Goal: Task Accomplishment & Management: Complete application form

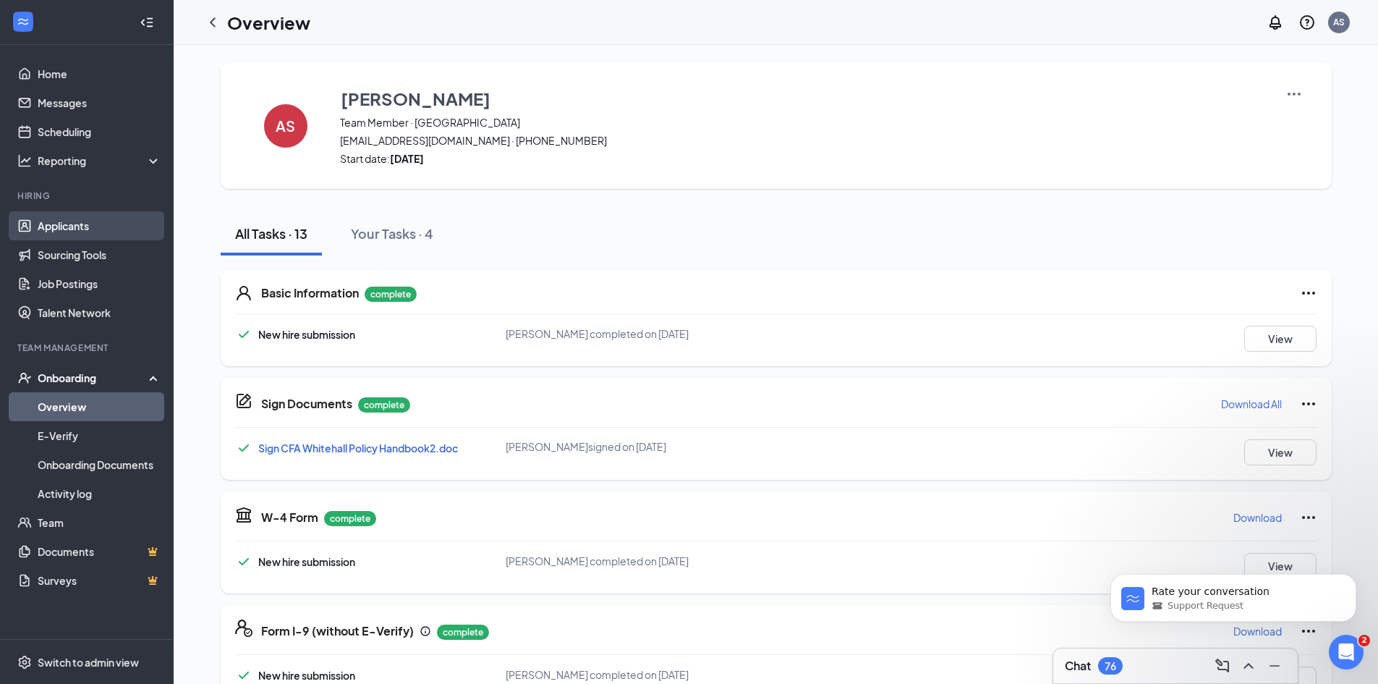
click at [105, 228] on link "Applicants" at bounding box center [100, 225] width 124 height 29
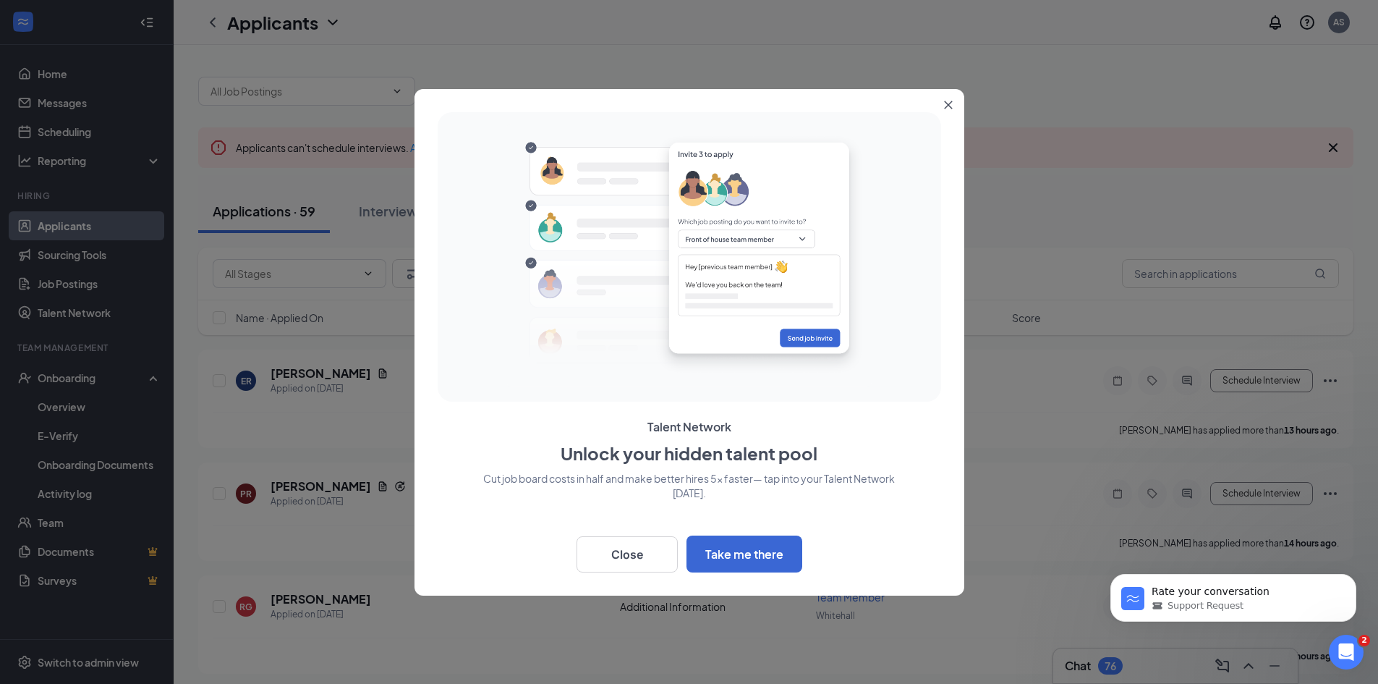
click at [948, 105] on icon "Close" at bounding box center [948, 105] width 8 height 8
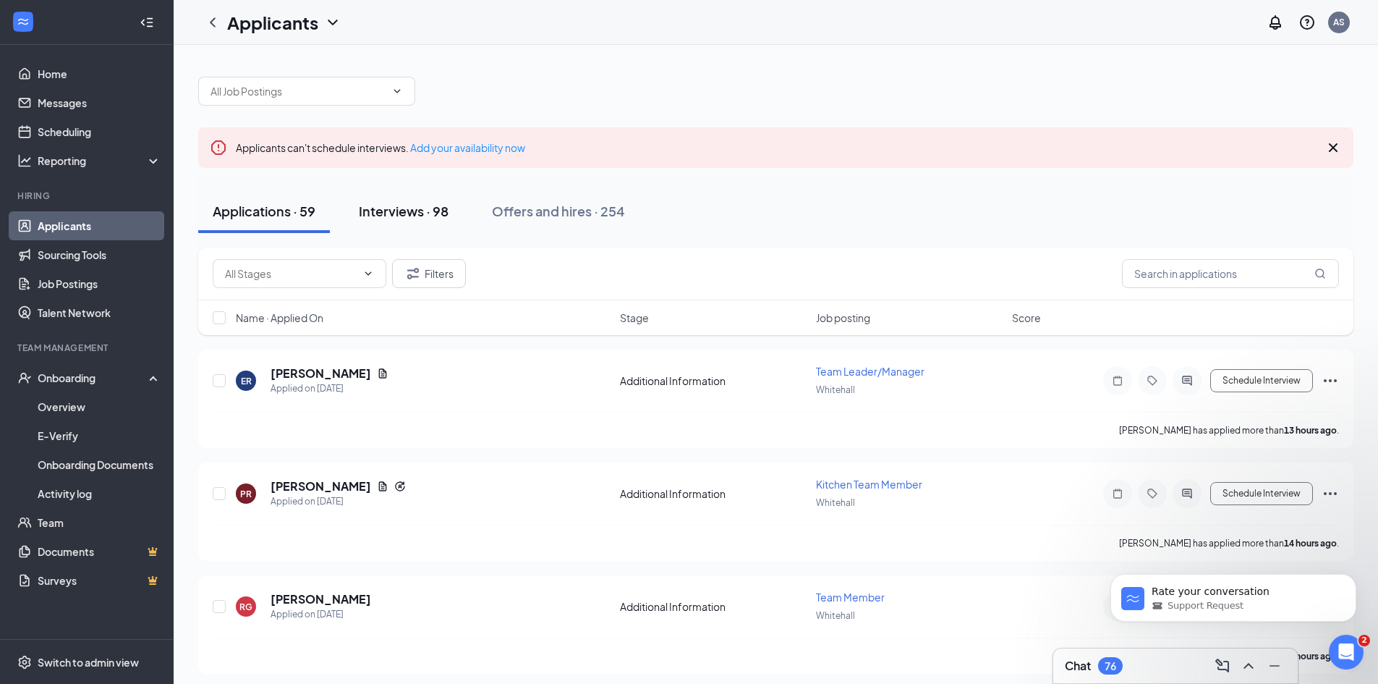
click at [424, 208] on div "Interviews · 98" at bounding box center [404, 211] width 90 height 18
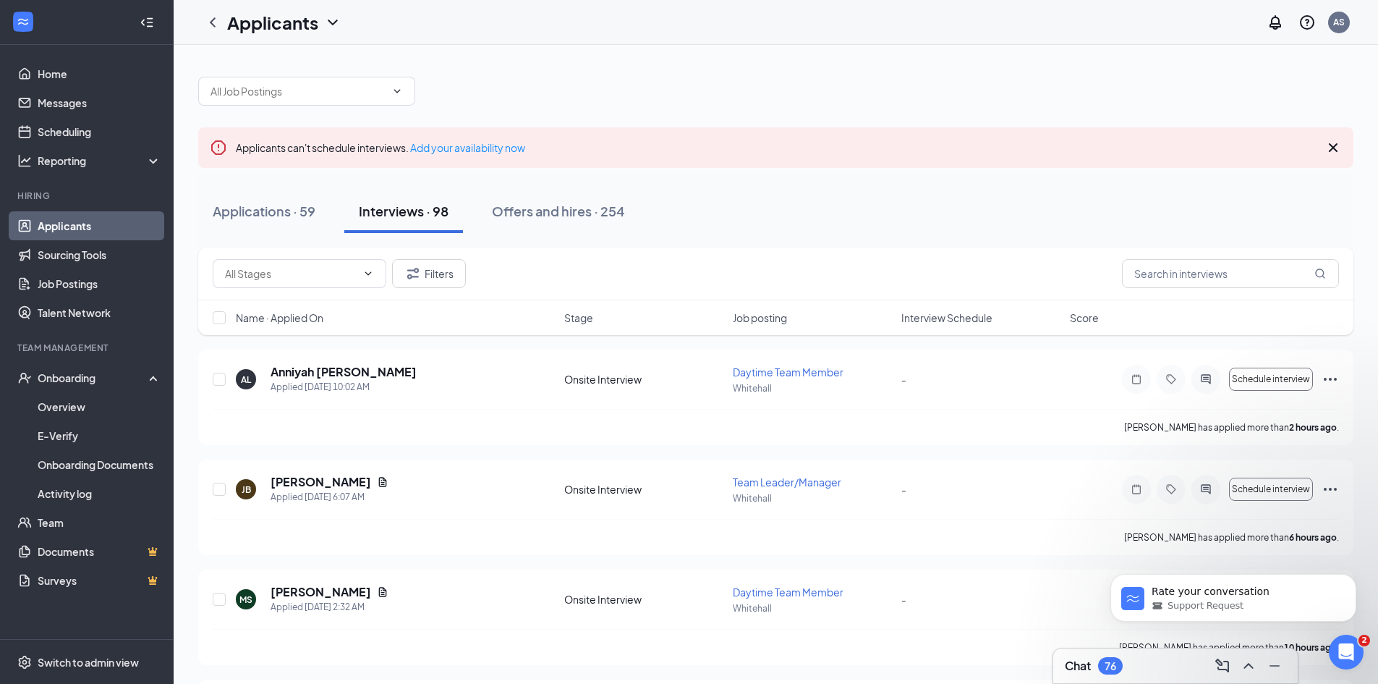
click at [1243, 258] on div "Filters" at bounding box center [776, 273] width 1156 height 53
click at [1242, 266] on input "text" at bounding box center [1230, 273] width 217 height 29
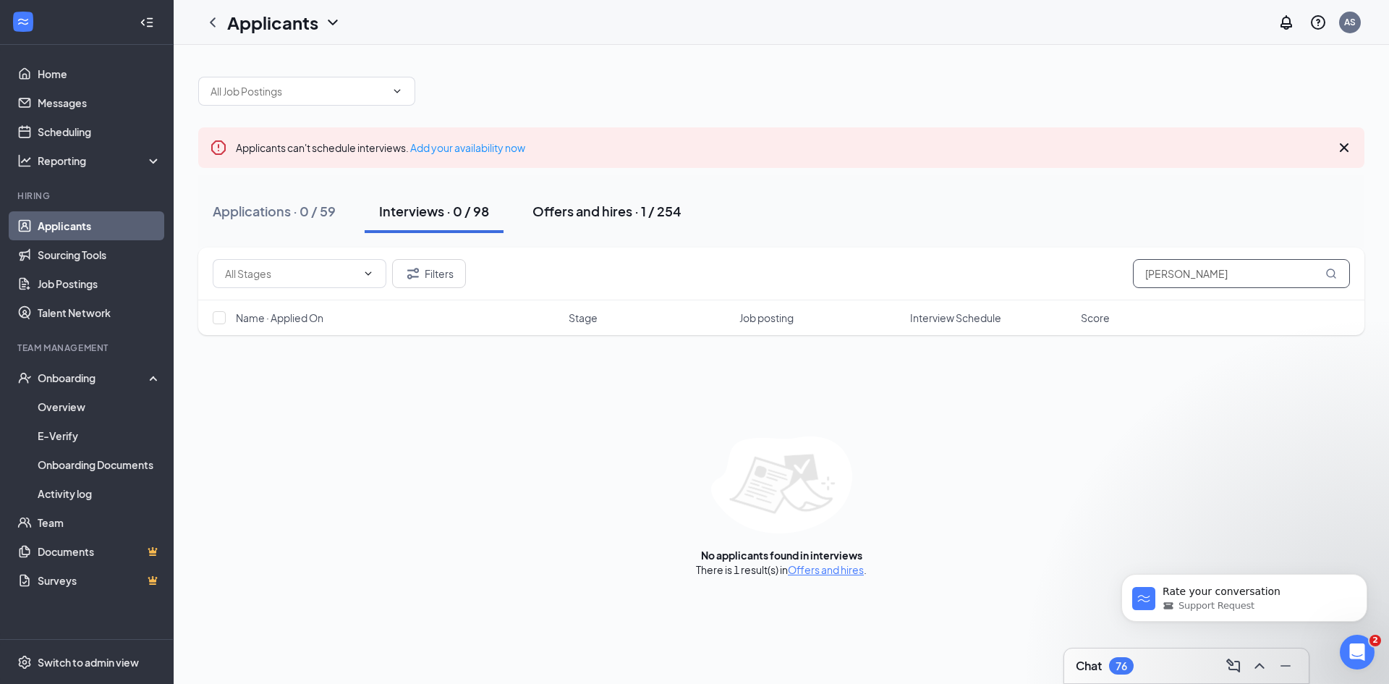
type input "aaliyah"
click at [610, 217] on div "Offers and hires · 1 / 254" at bounding box center [607, 211] width 149 height 18
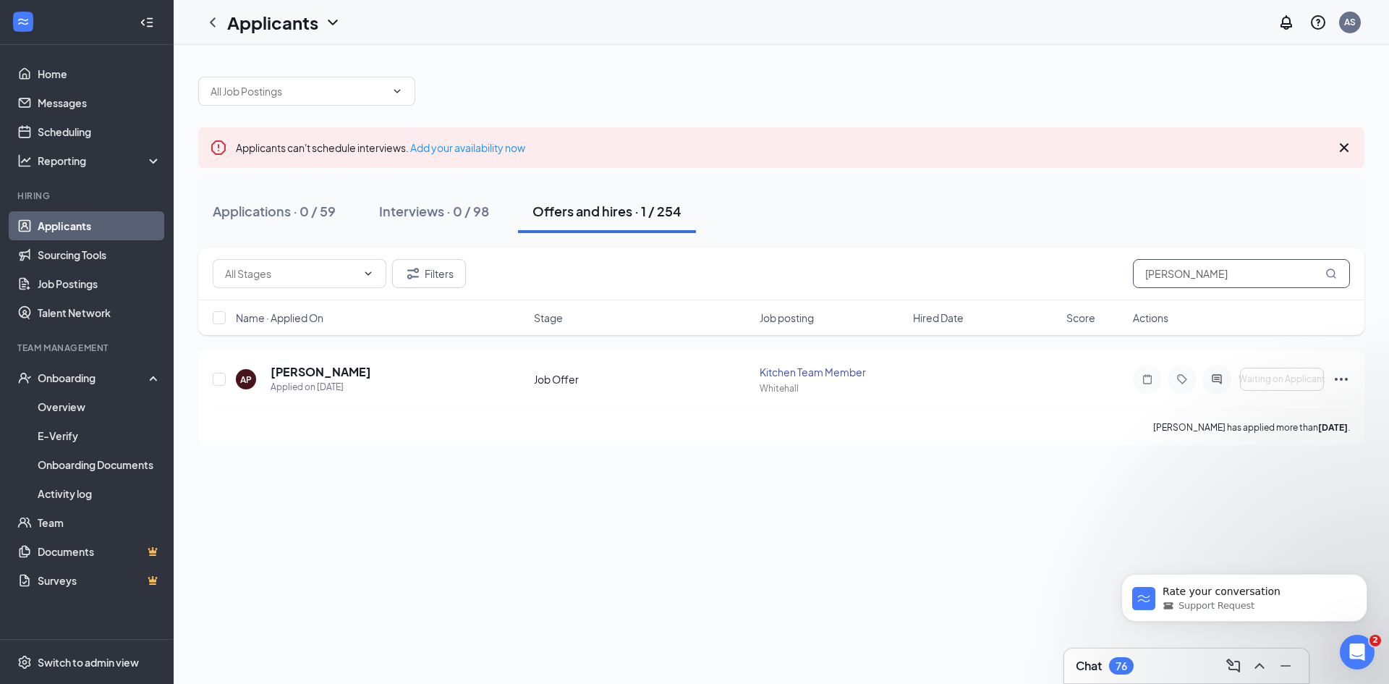
drag, startPoint x: 1202, startPoint y: 271, endPoint x: 999, endPoint y: 265, distance: 203.4
click at [1034, 271] on div "Filters aaliyah" at bounding box center [781, 273] width 1137 height 29
click at [442, 205] on div "Interviews · 0 / 98" at bounding box center [434, 211] width 110 height 18
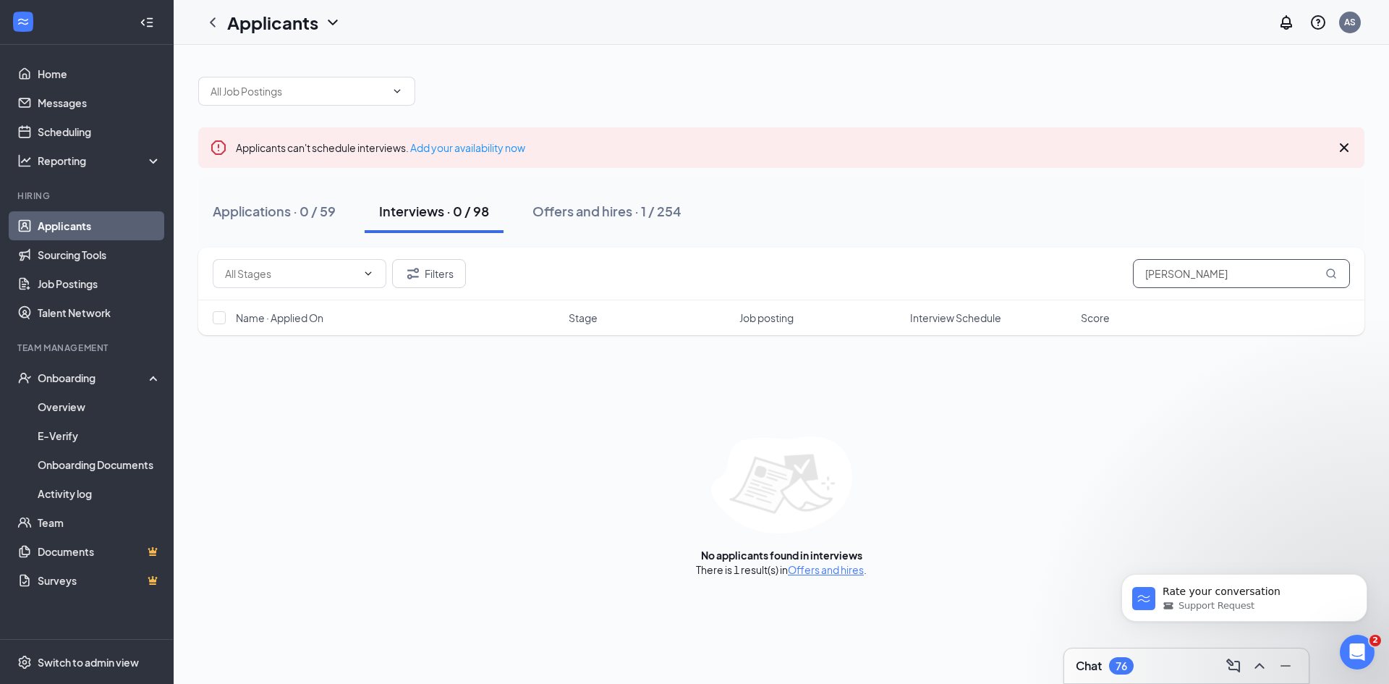
drag, startPoint x: 1218, startPoint y: 268, endPoint x: 978, endPoint y: 248, distance: 241.0
click at [991, 277] on div "Filters aaliyah" at bounding box center [781, 273] width 1137 height 29
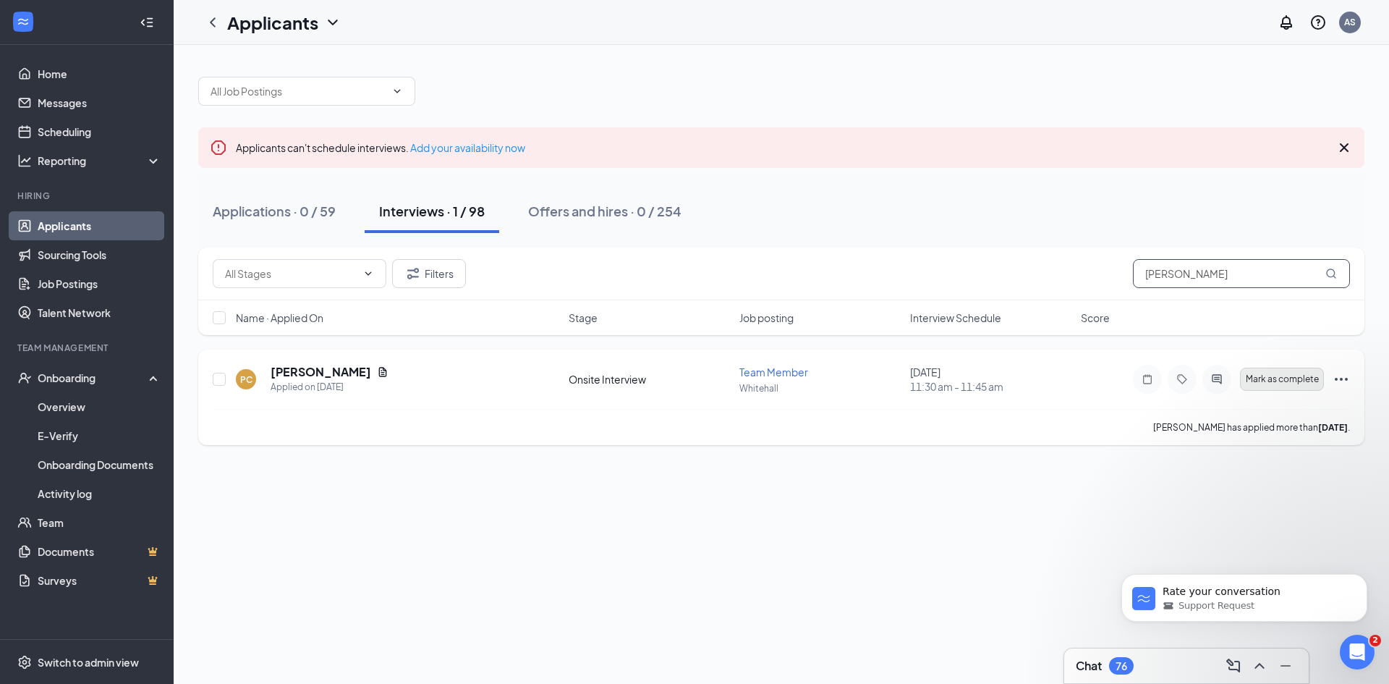
type input "[PERSON_NAME]"
click at [1296, 381] on span "Mark as complete" at bounding box center [1282, 379] width 73 height 10
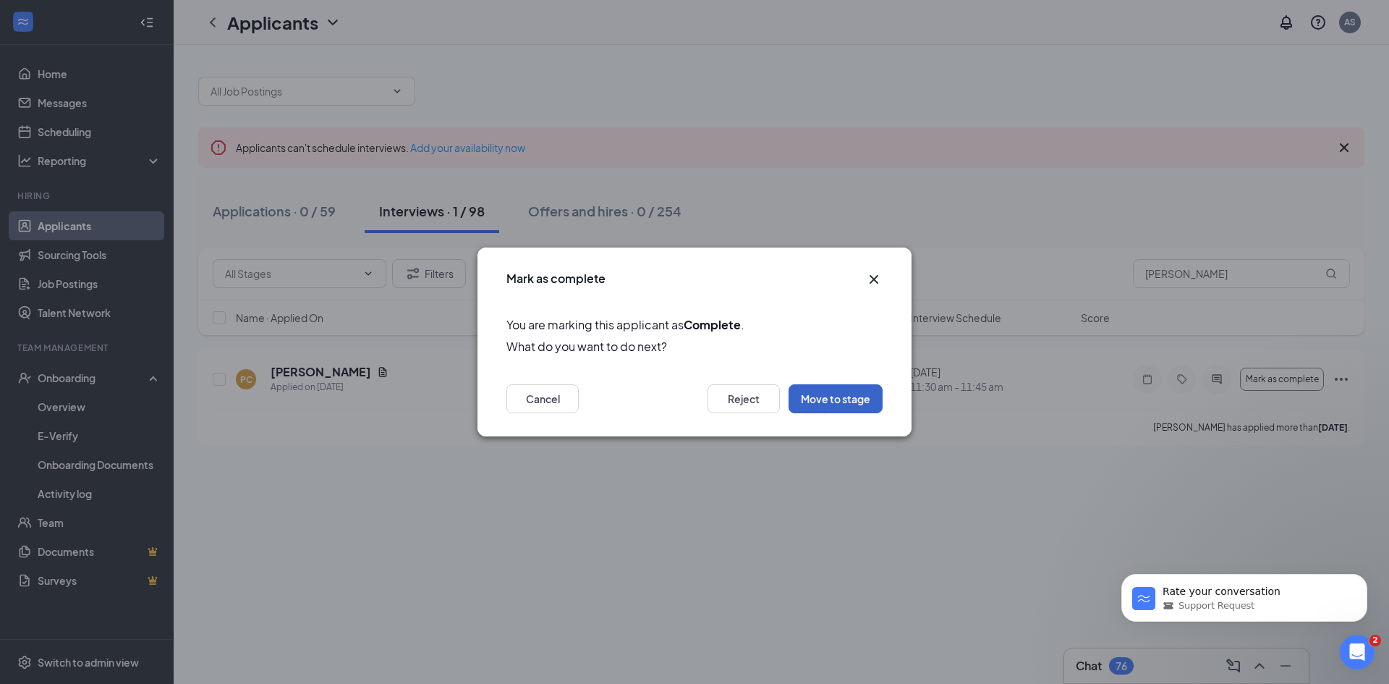
click at [841, 393] on button "Move to stage" at bounding box center [836, 398] width 94 height 29
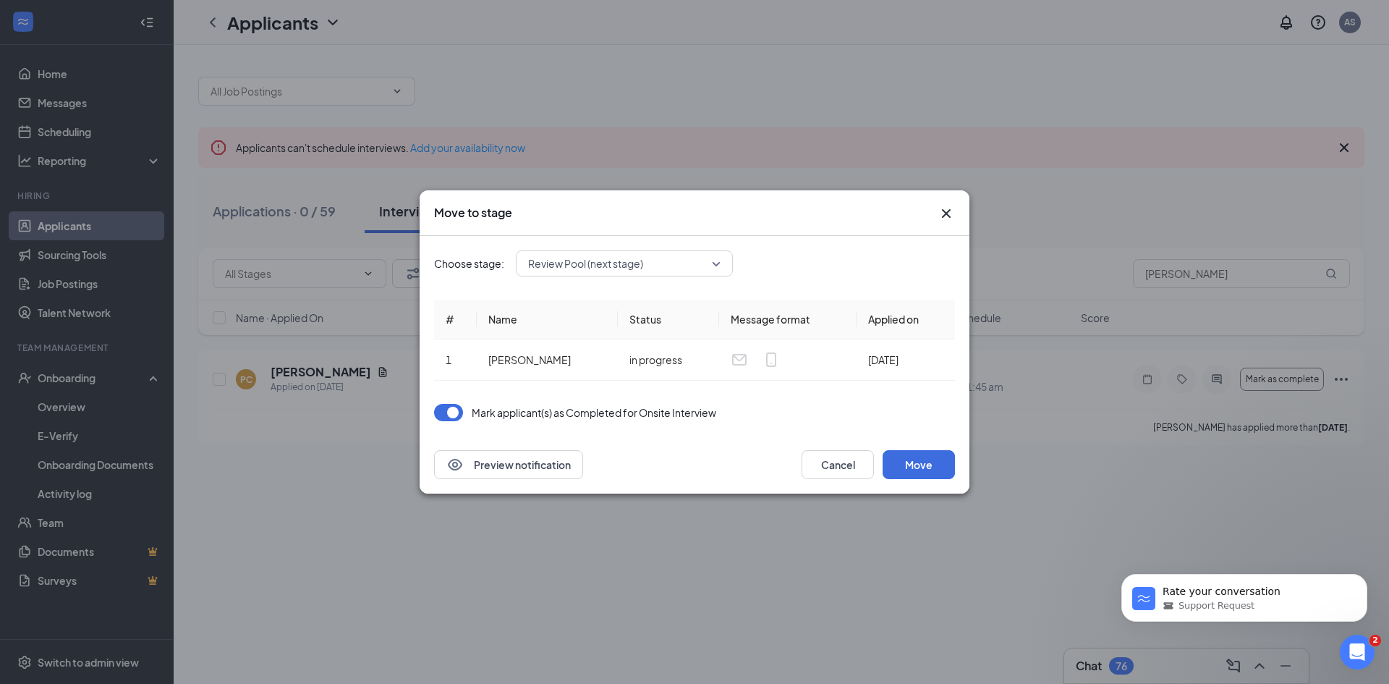
click at [713, 273] on span "Review Pool (next stage)" at bounding box center [624, 264] width 192 height 22
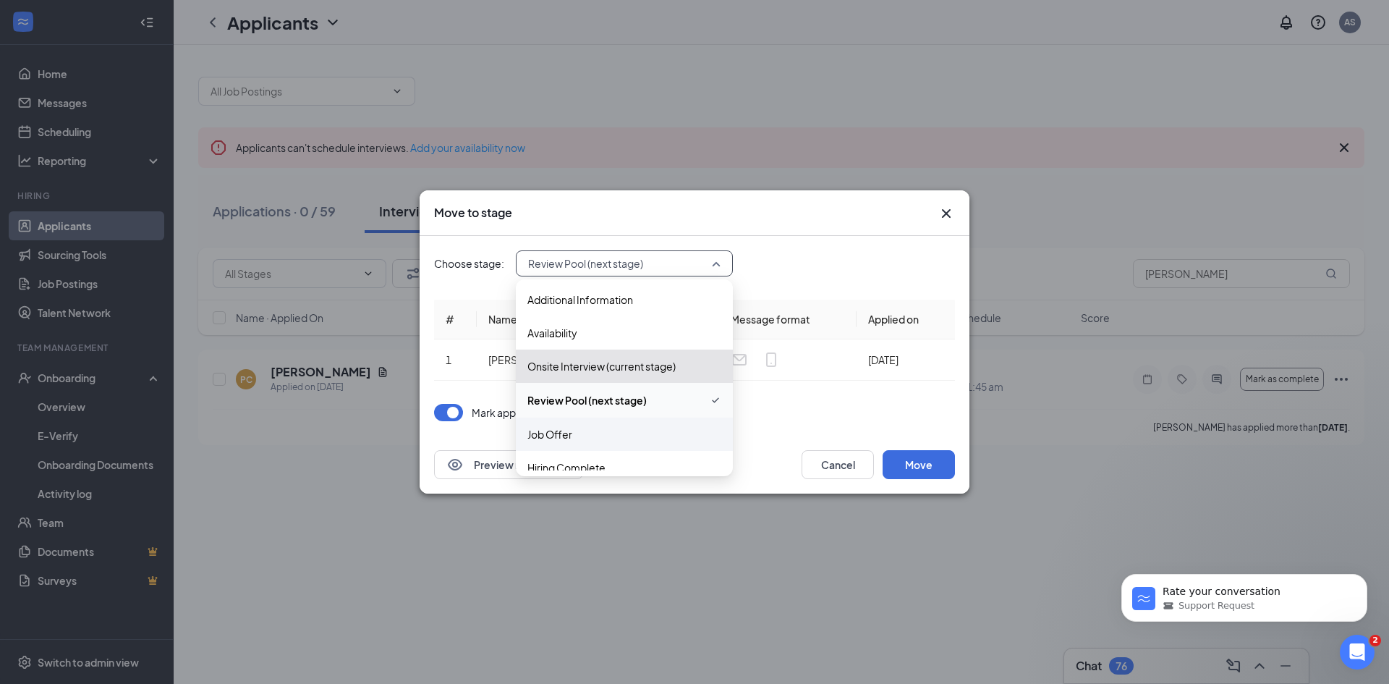
scroll to position [49, 0]
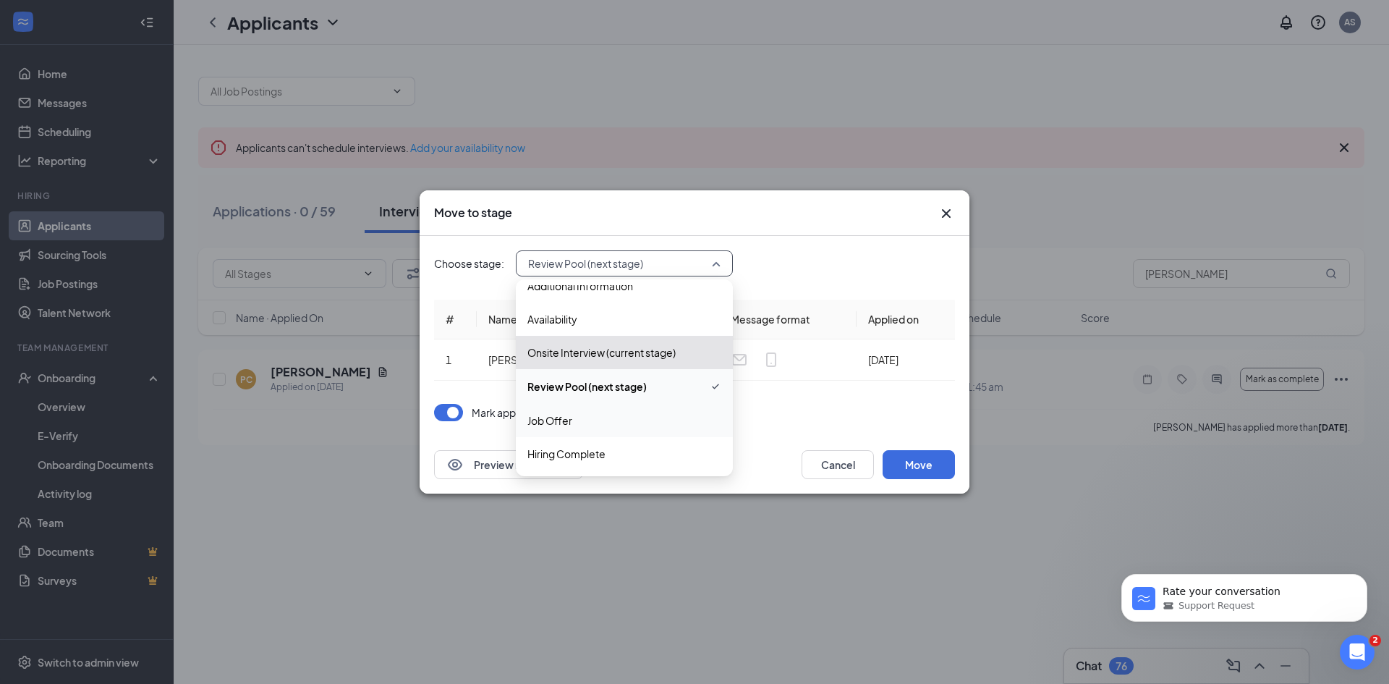
click at [557, 416] on span "Job Offer" at bounding box center [549, 420] width 45 height 16
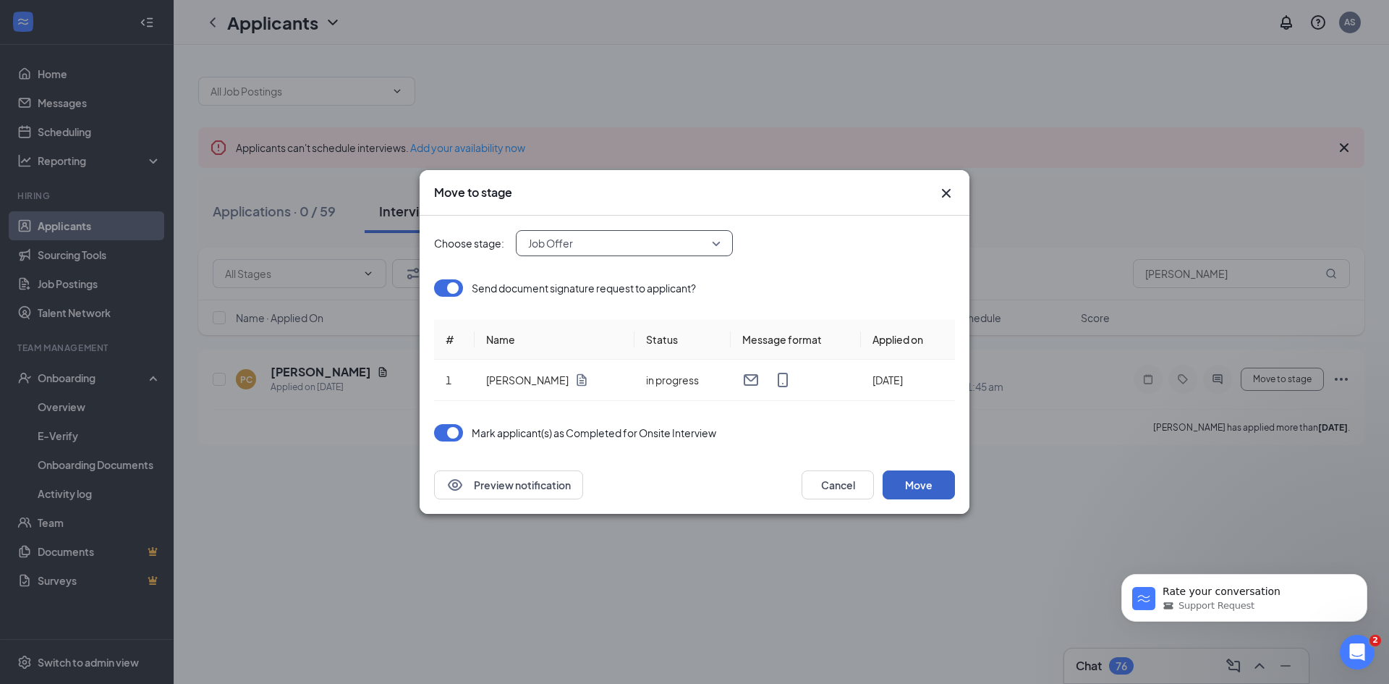
click at [935, 483] on button "Move" at bounding box center [919, 484] width 72 height 29
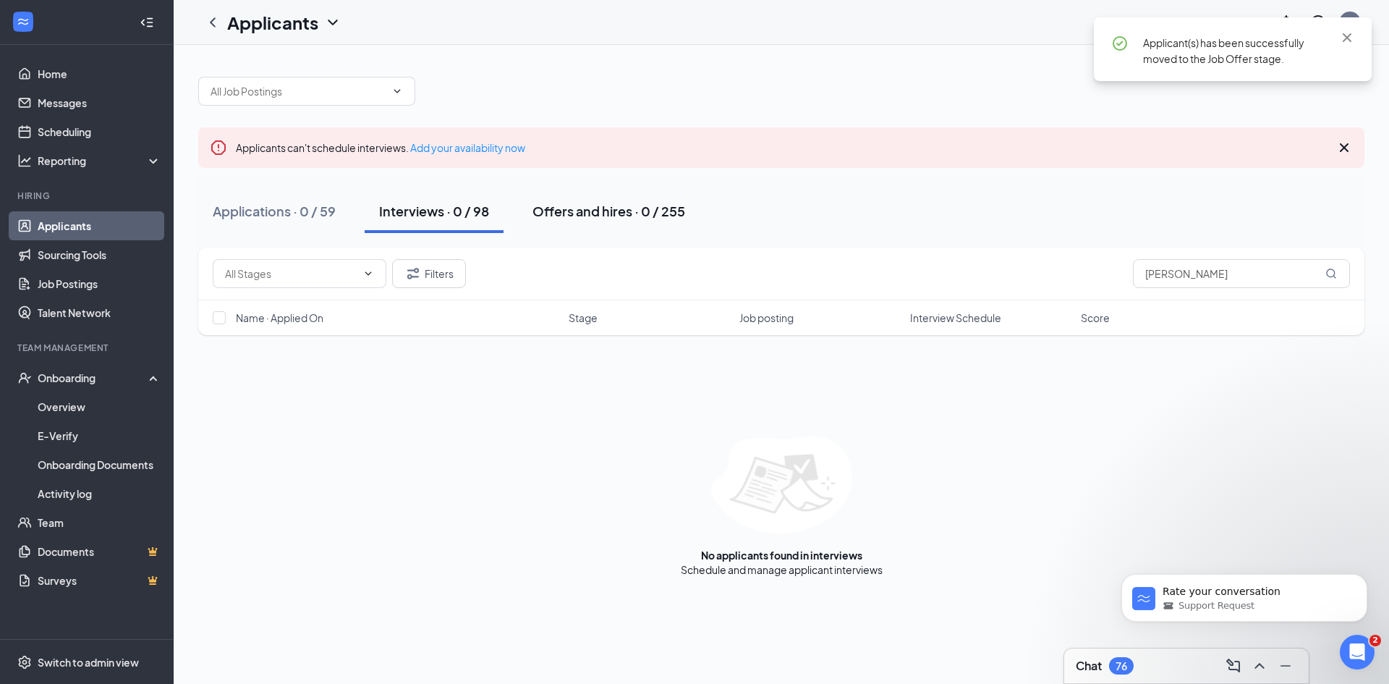
click at [624, 196] on button "Offers and hires · 0 / 255" at bounding box center [609, 211] width 182 height 43
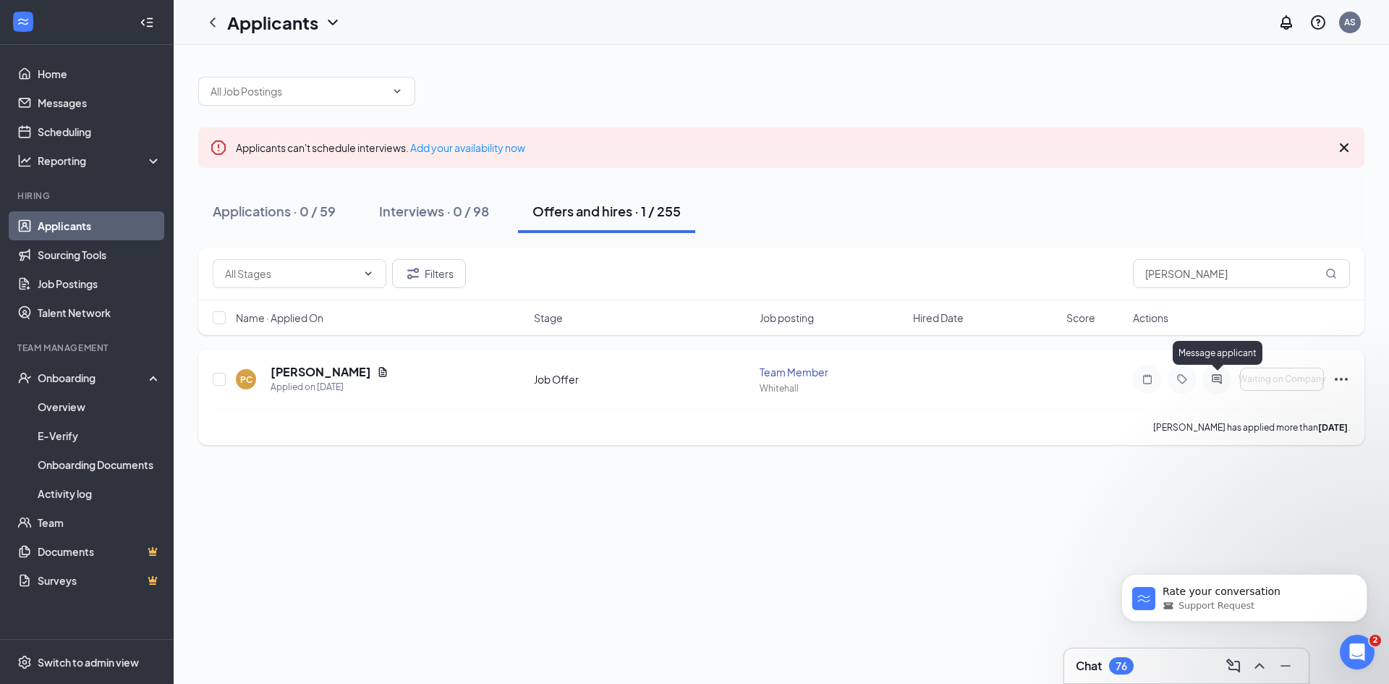
click at [1218, 381] on icon "ActiveChat" at bounding box center [1216, 379] width 17 height 12
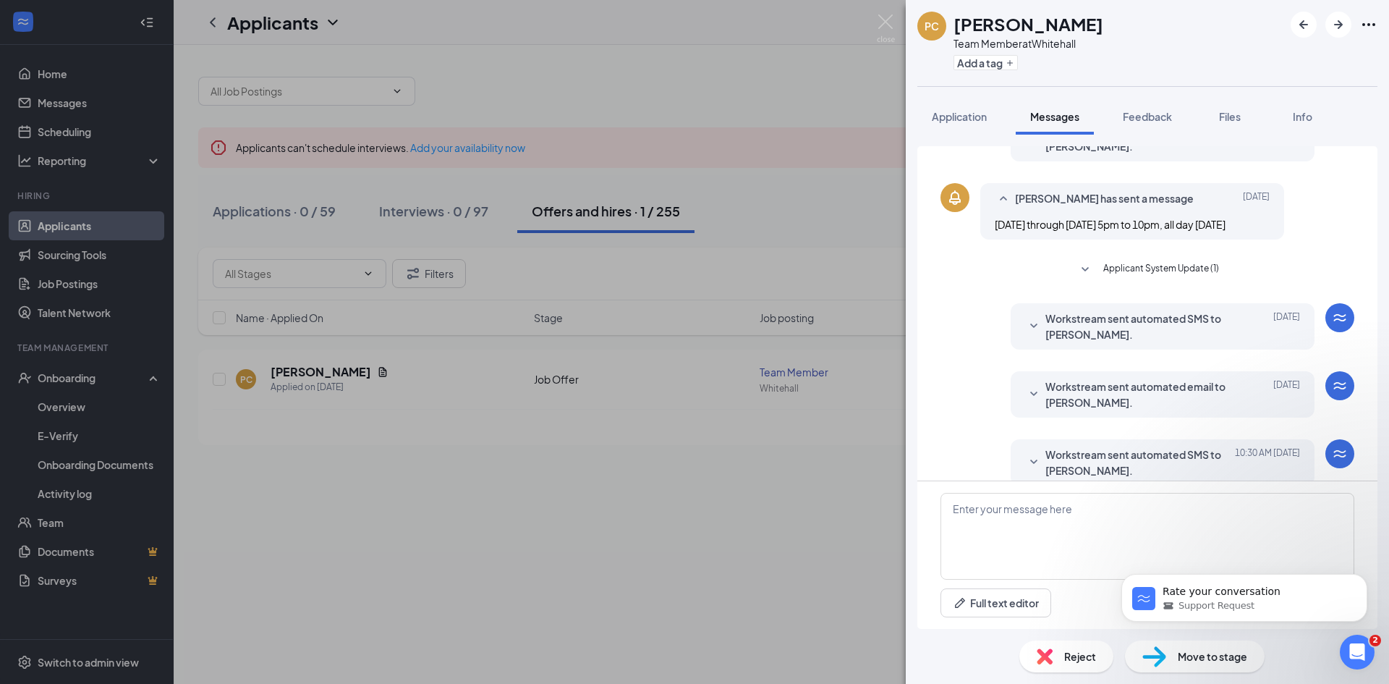
scroll to position [282, 0]
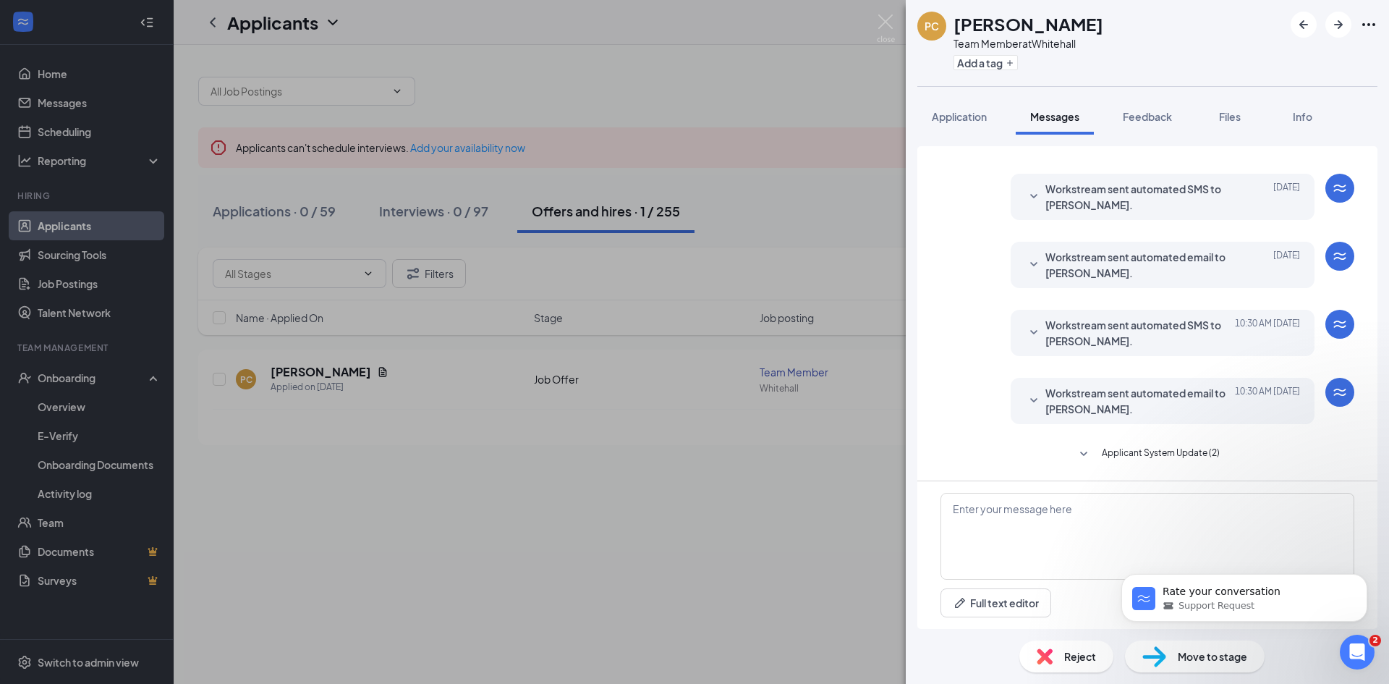
click at [1120, 444] on div "Load earlier interactions (about 12 more) Workstream sent automated email to Pa…" at bounding box center [1148, 172] width 414 height 616
click at [1088, 453] on button "Applicant System Update (2)" at bounding box center [1147, 454] width 145 height 17
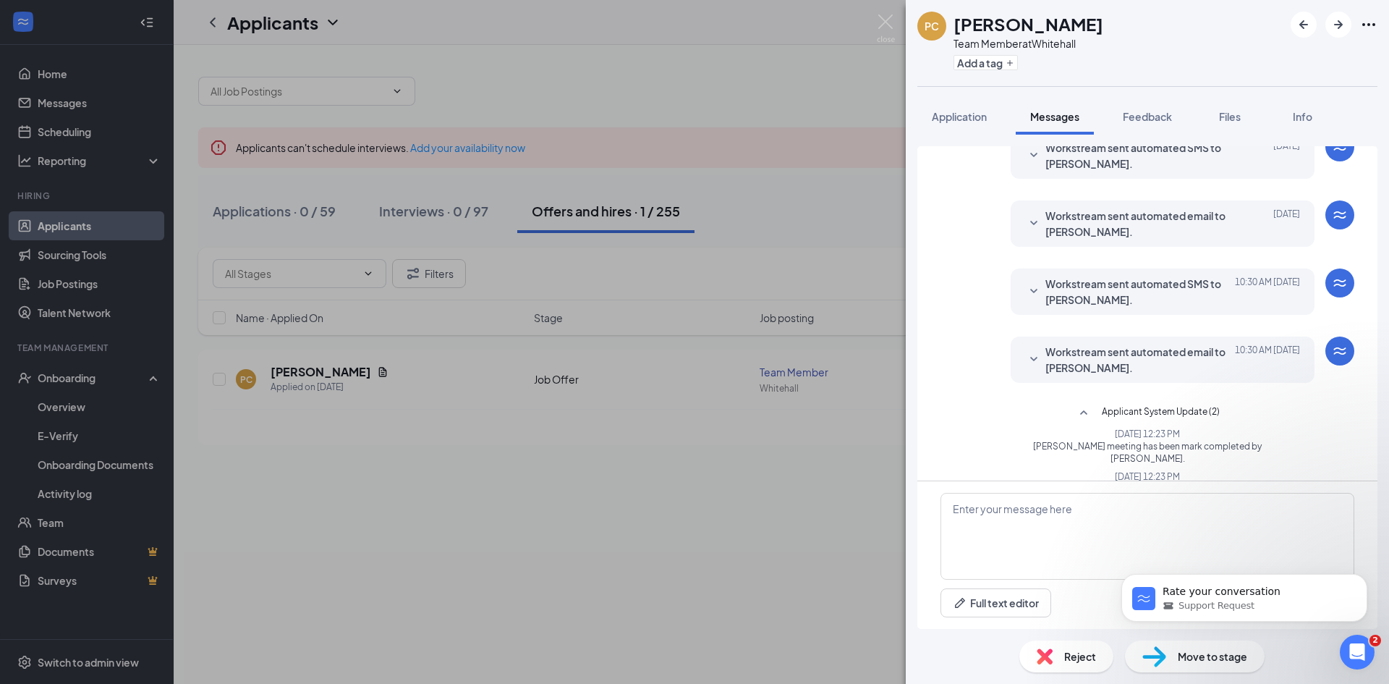
scroll to position [365, 0]
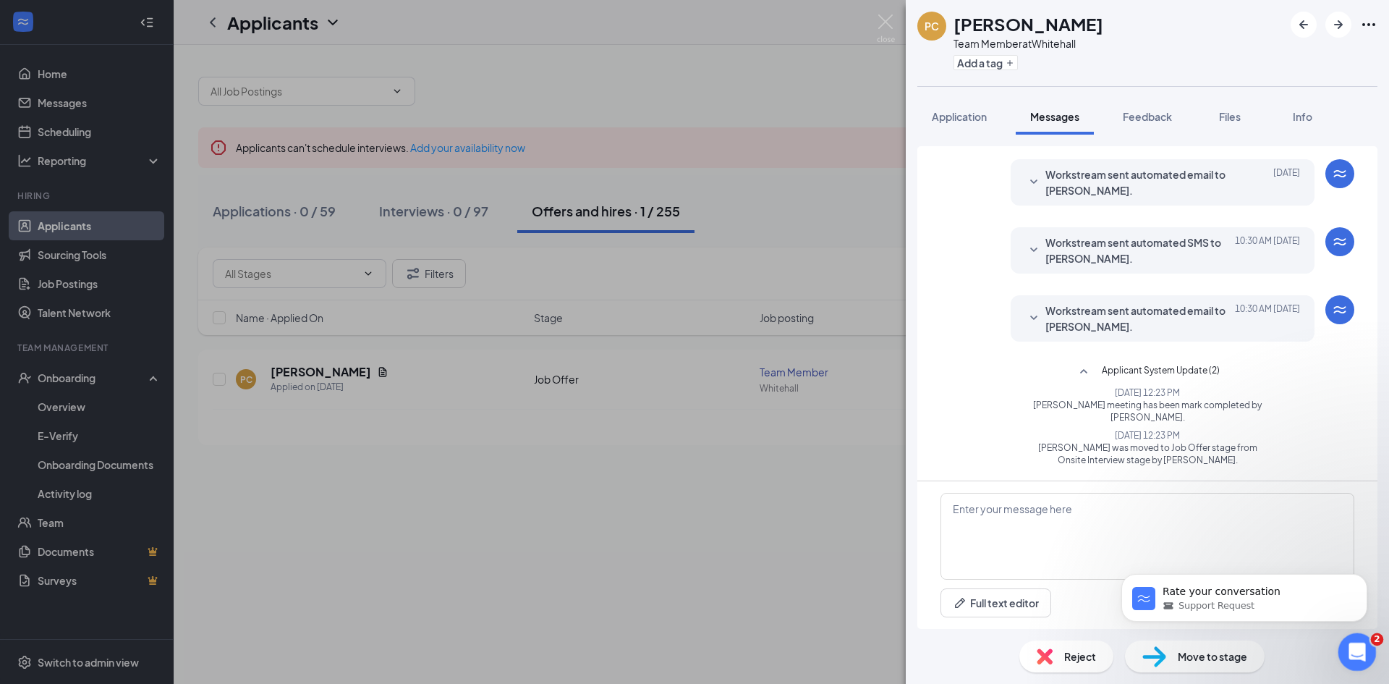
click at [1360, 650] on icon "Open Intercom Messenger" at bounding box center [1356, 650] width 24 height 24
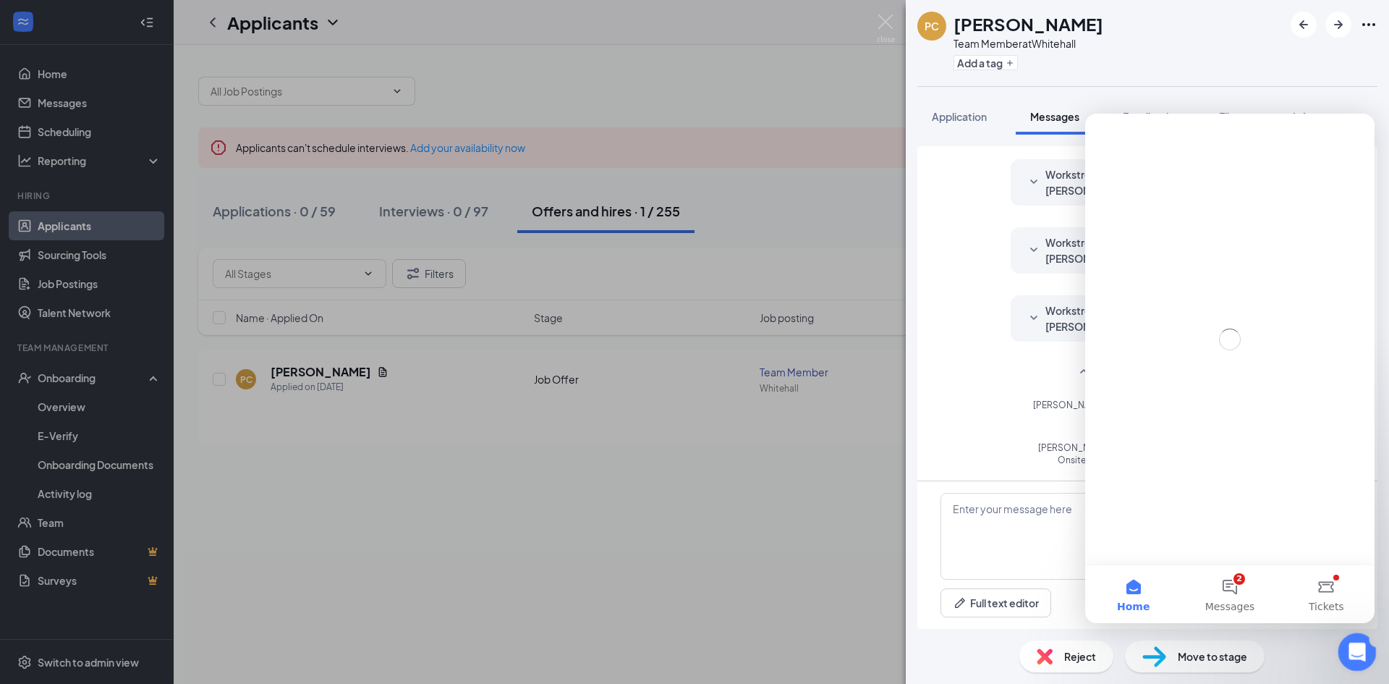
scroll to position [0, 0]
click at [1360, 650] on icon "Close Intercom Messenger" at bounding box center [1355, 649] width 17 height 17
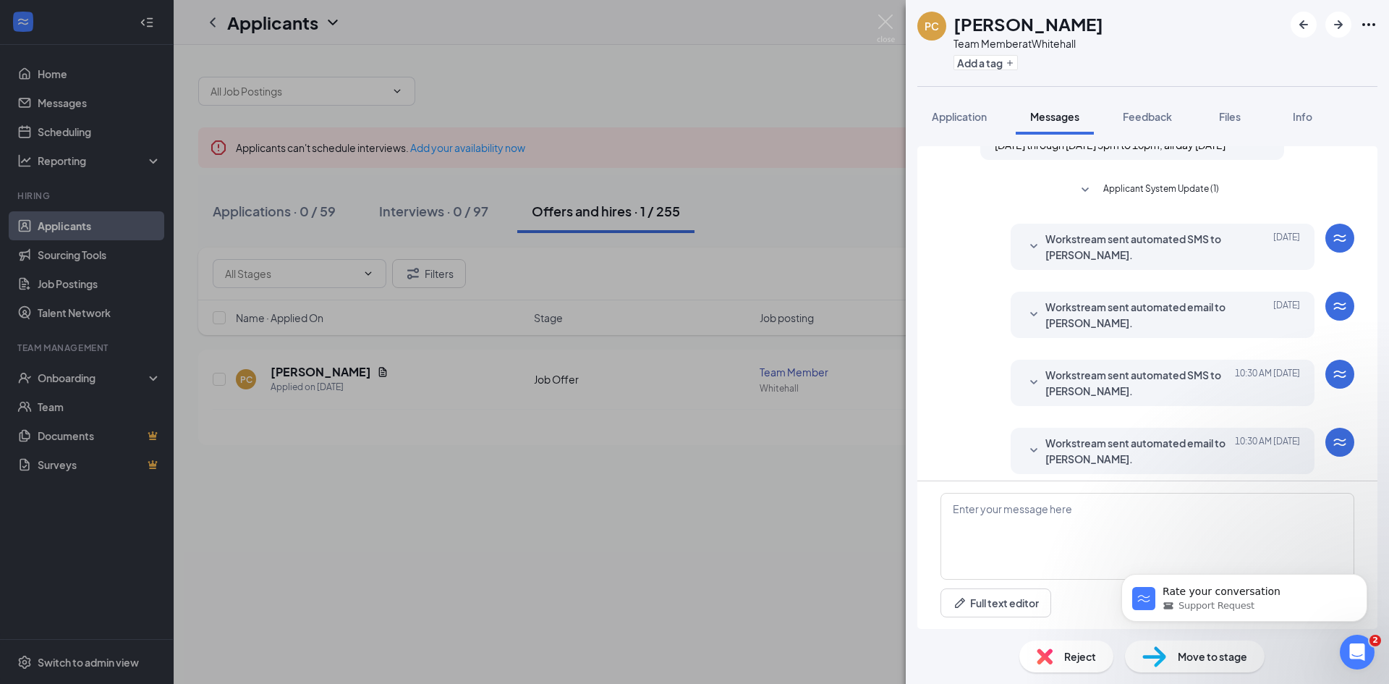
scroll to position [282, 0]
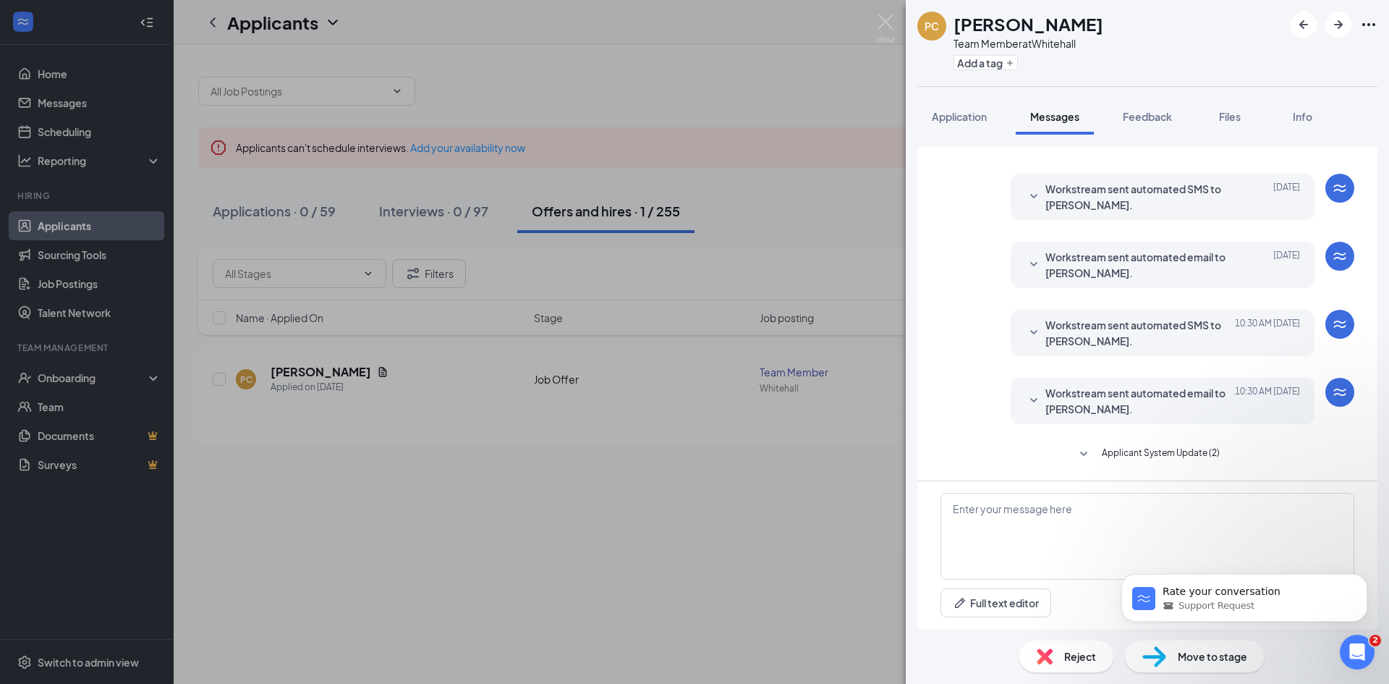
click at [1113, 448] on span "Applicant System Update (2)" at bounding box center [1161, 454] width 118 height 17
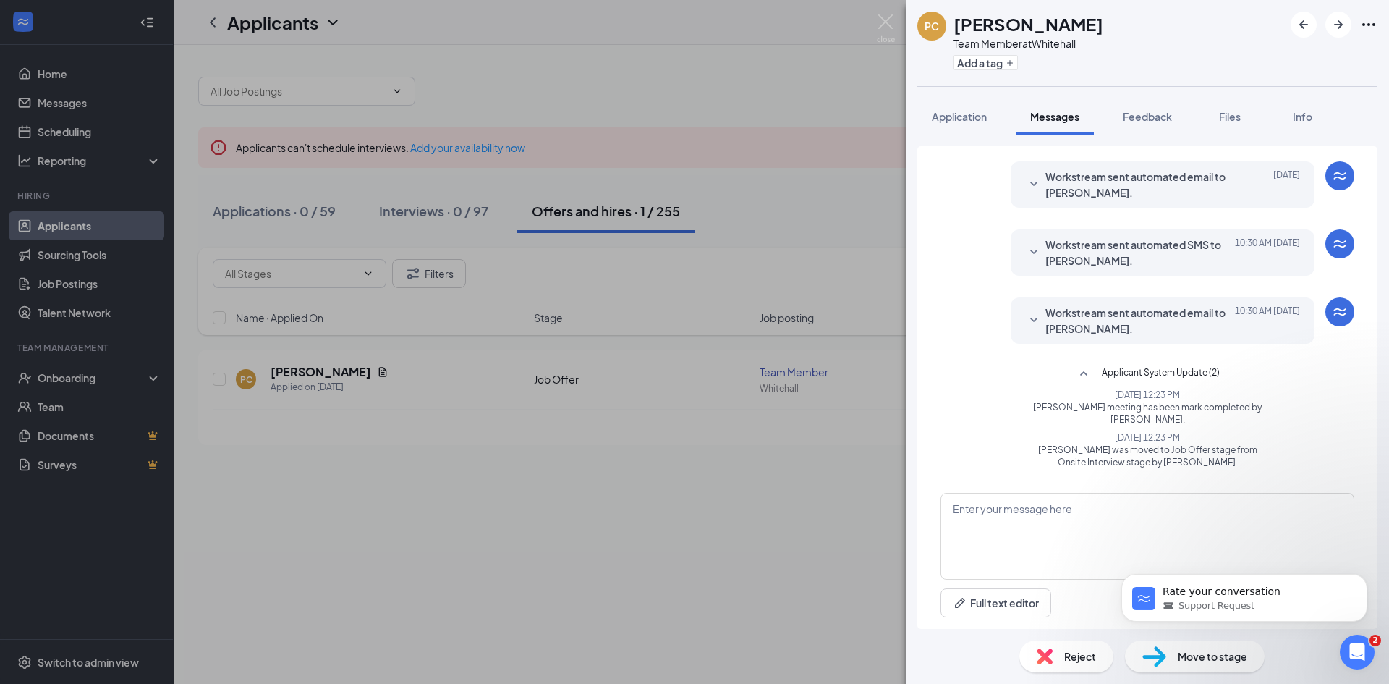
scroll to position [365, 0]
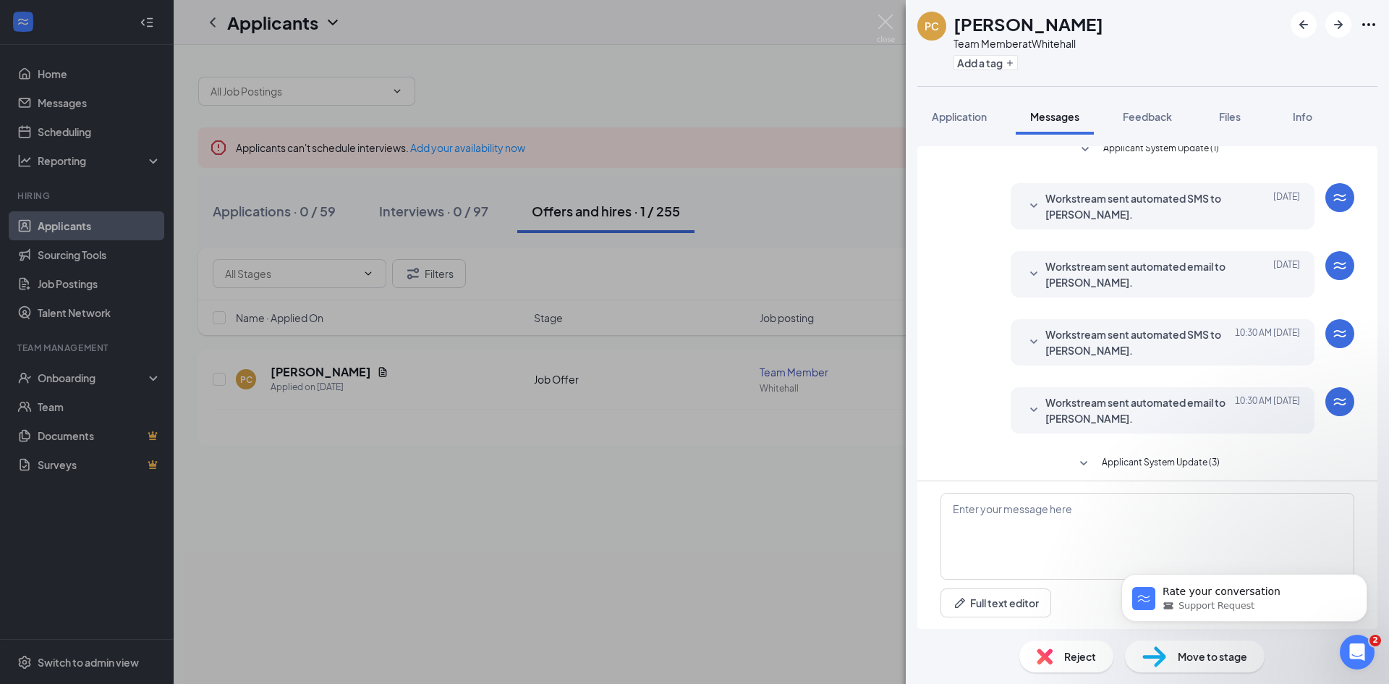
scroll to position [214, 0]
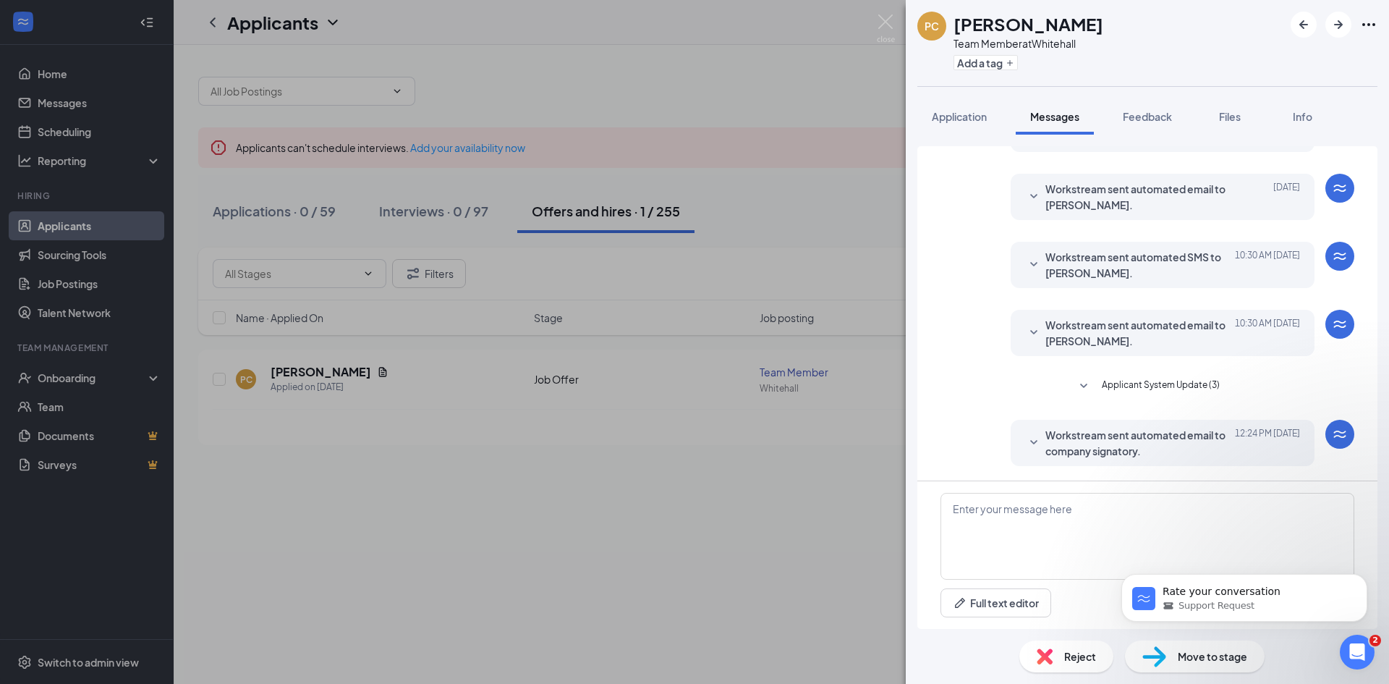
click at [1069, 441] on span "Workstream sent automated email to company signatory." at bounding box center [1141, 443] width 190 height 32
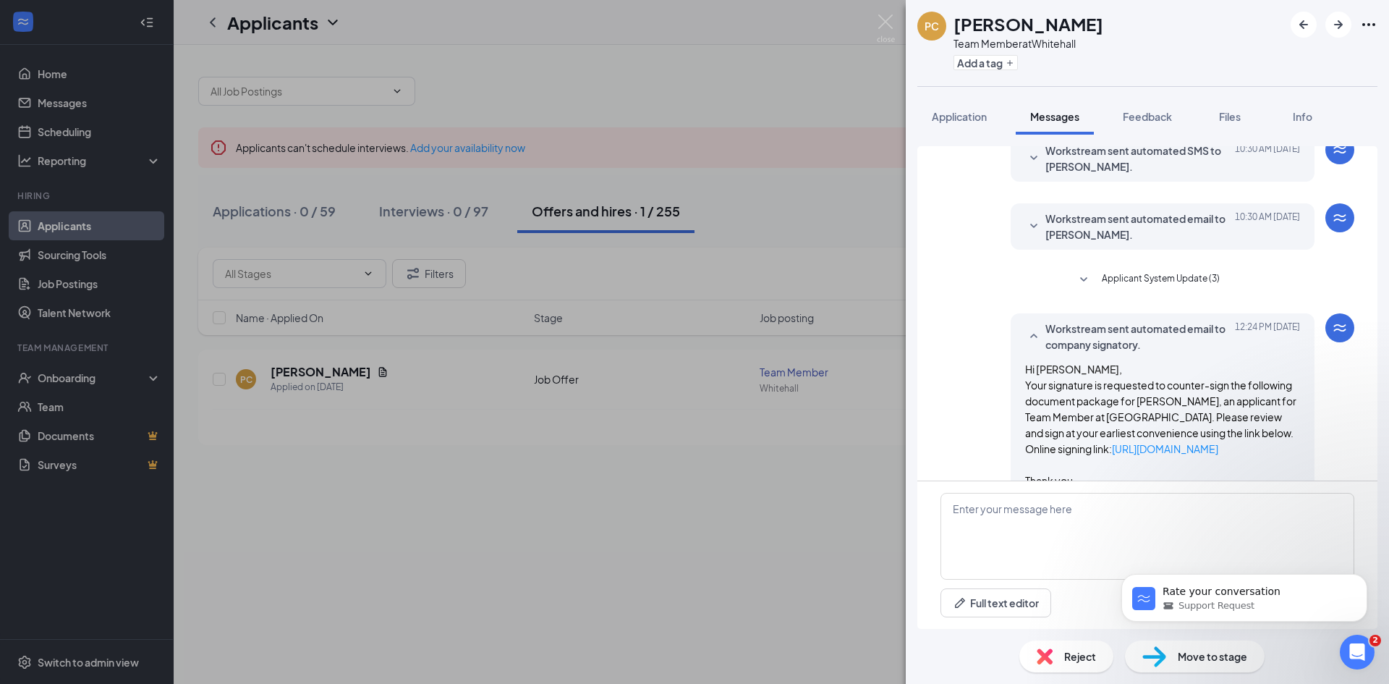
scroll to position [398, 0]
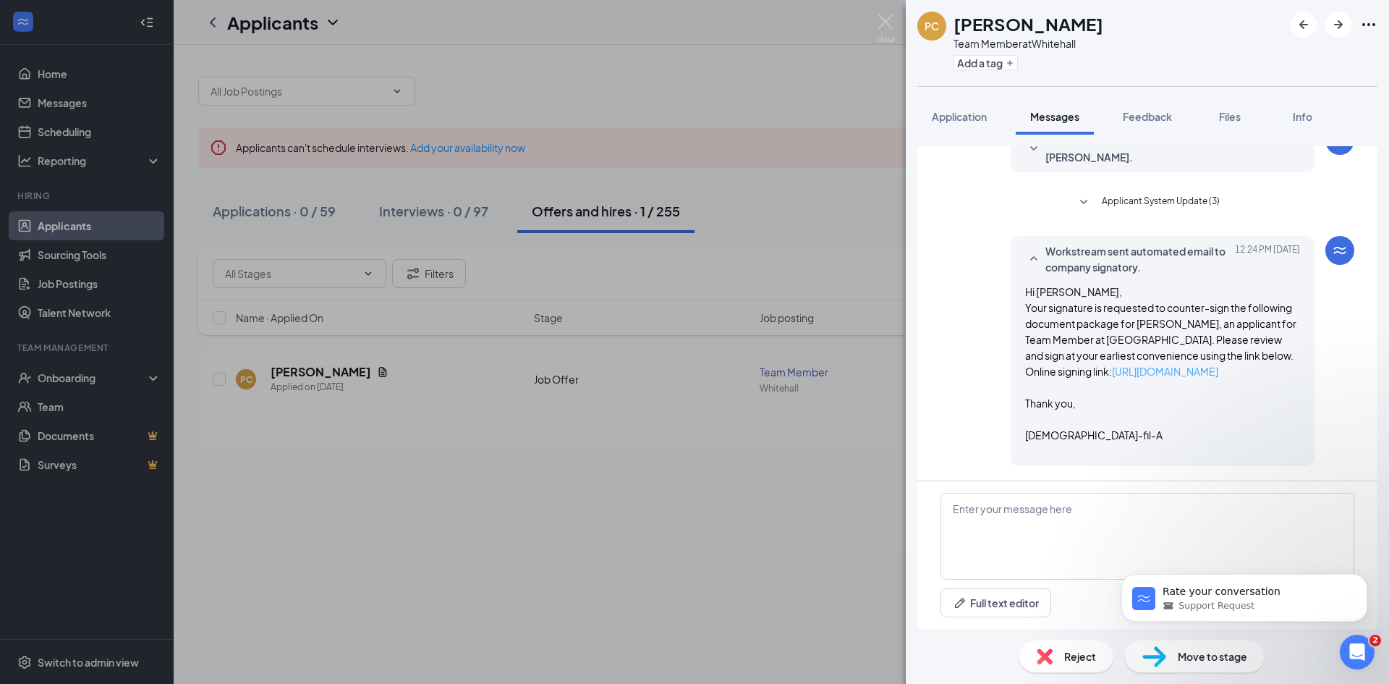
click at [1184, 371] on link "[URL][DOMAIN_NAME]" at bounding box center [1165, 371] width 106 height 13
click at [893, 14] on div "PC [PERSON_NAME] Team Member at [GEOGRAPHIC_DATA] Add a tag Application Message…" at bounding box center [694, 342] width 1389 height 684
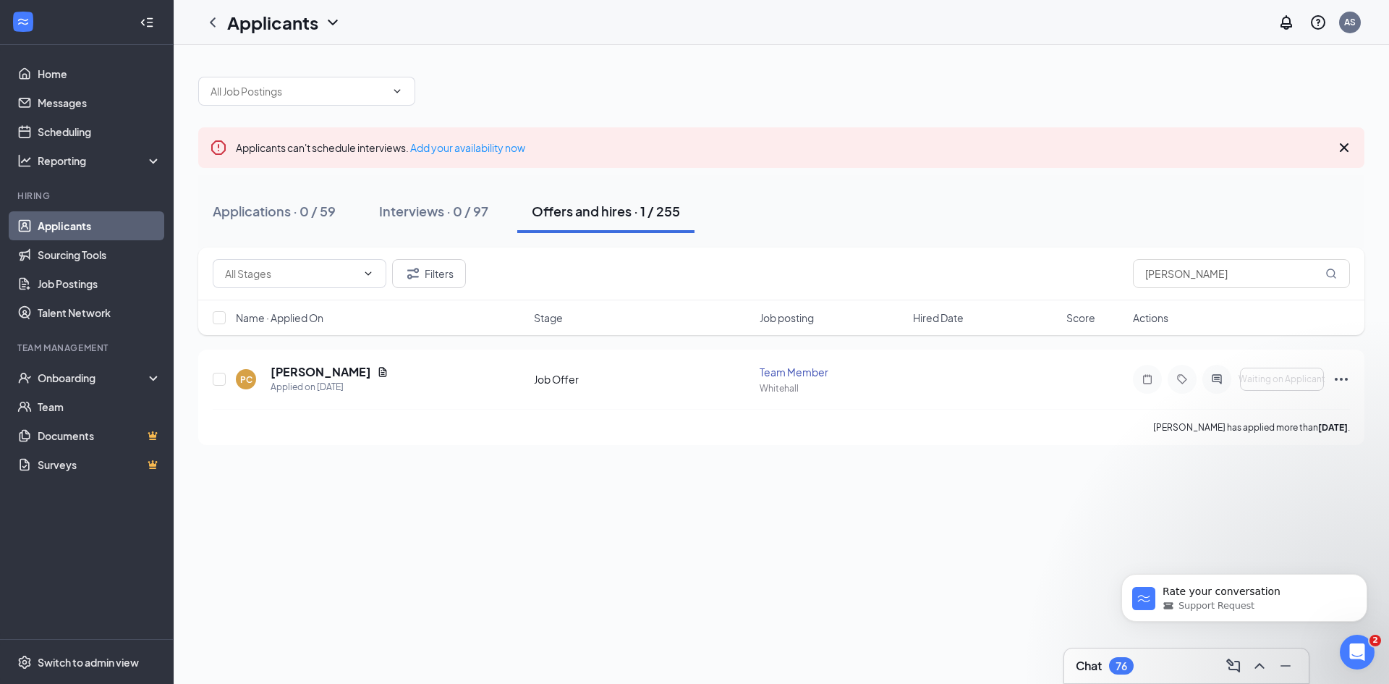
click at [1120, 654] on div "Chat 76" at bounding box center [1186, 665] width 221 height 23
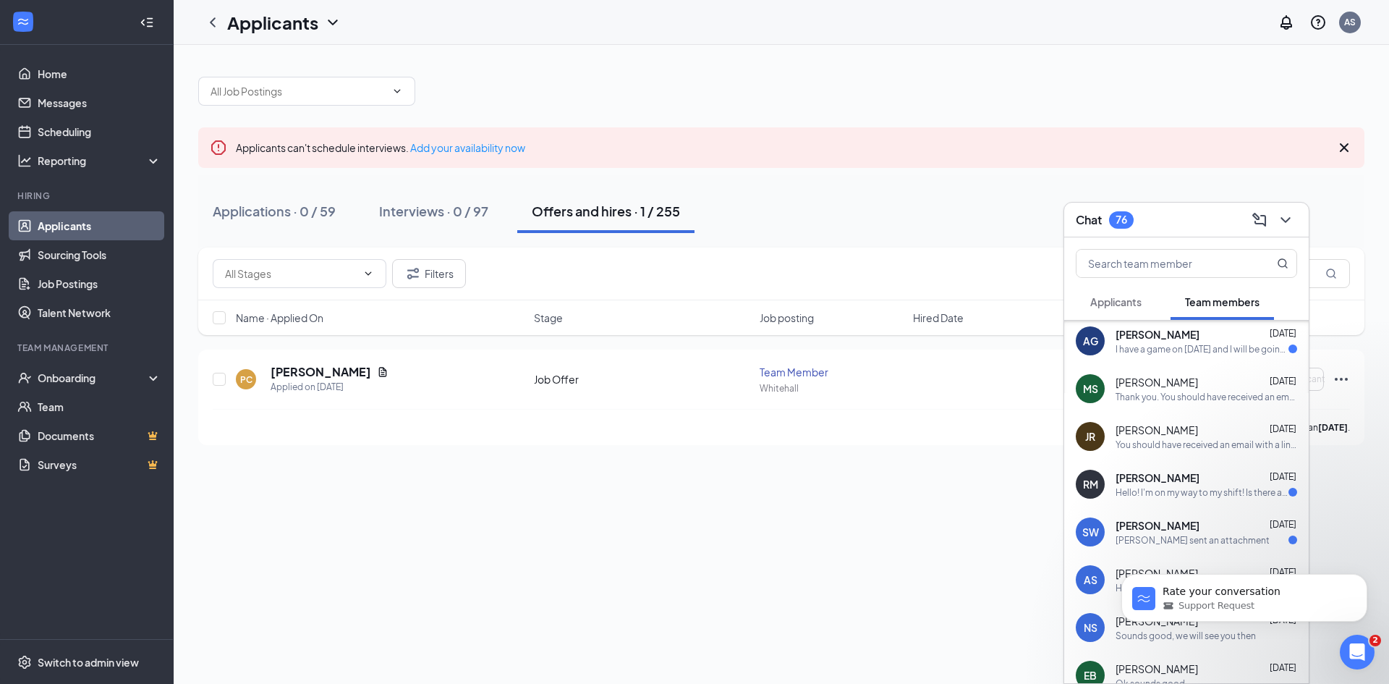
scroll to position [216, 0]
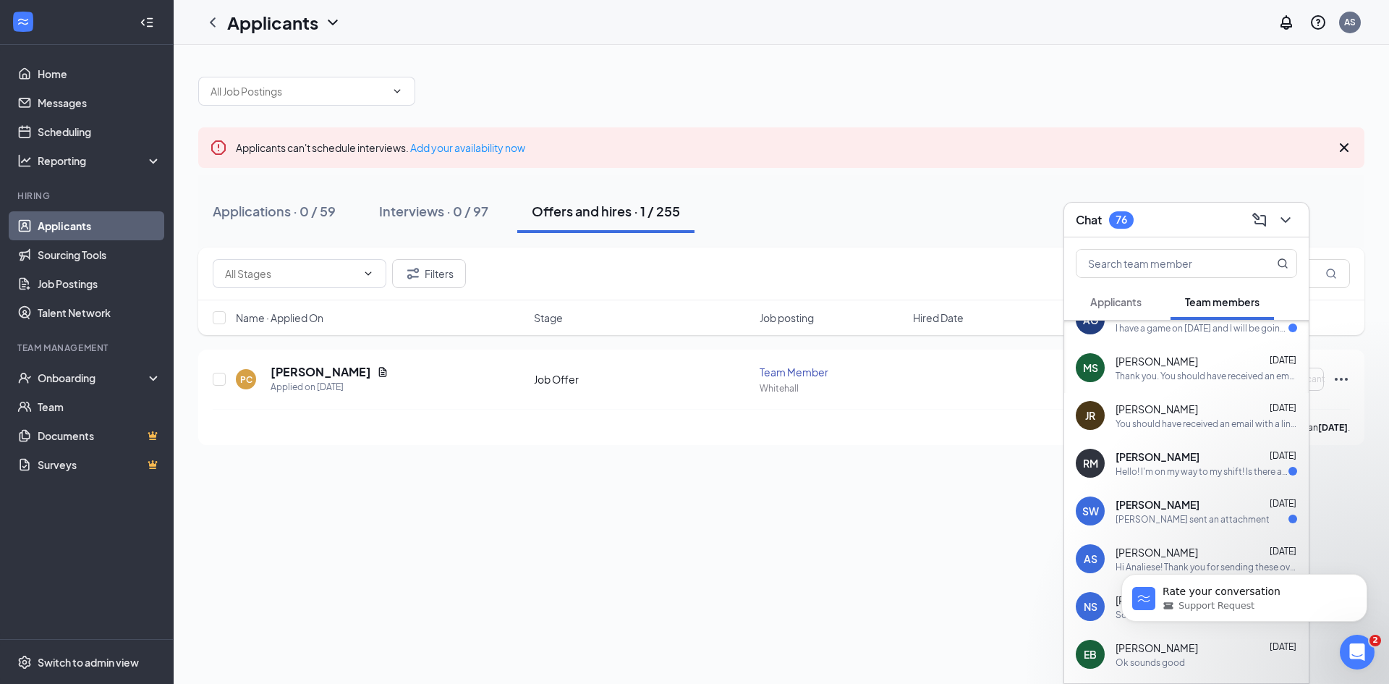
click at [1203, 514] on div "[PERSON_NAME] sent an attachment" at bounding box center [1193, 519] width 154 height 12
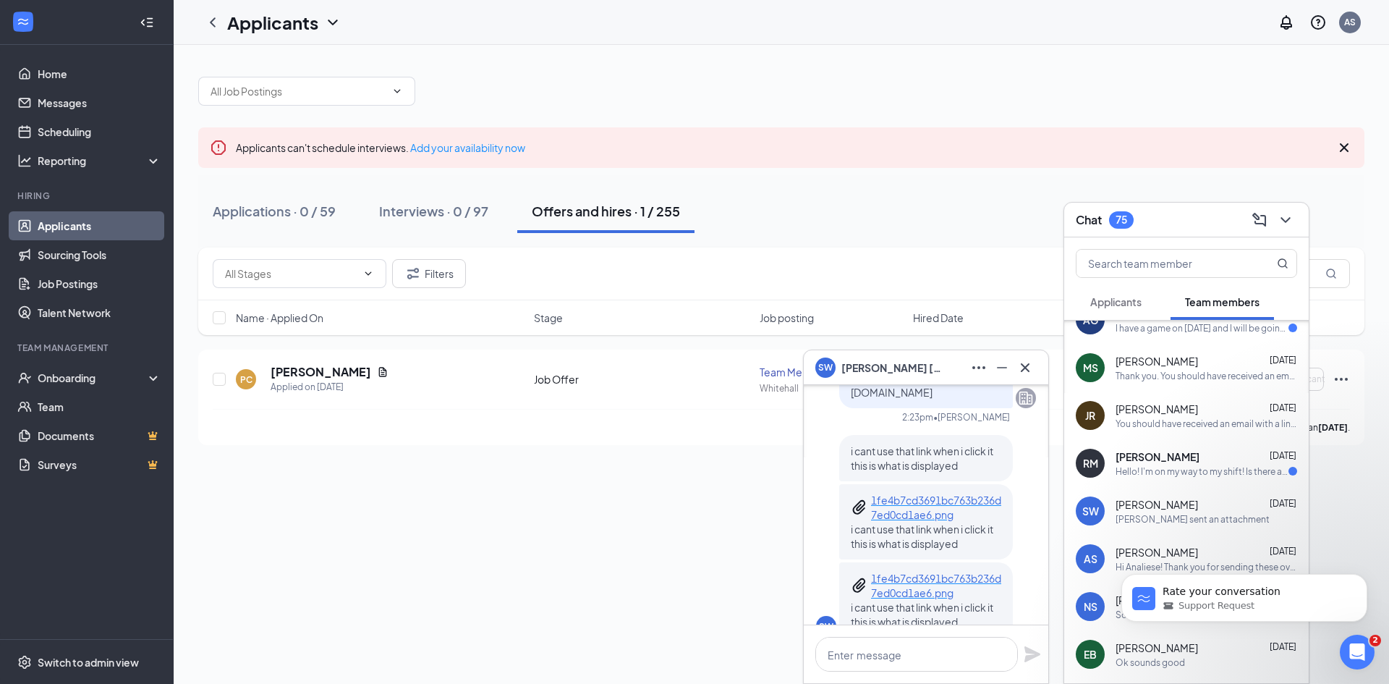
scroll to position [-72, 0]
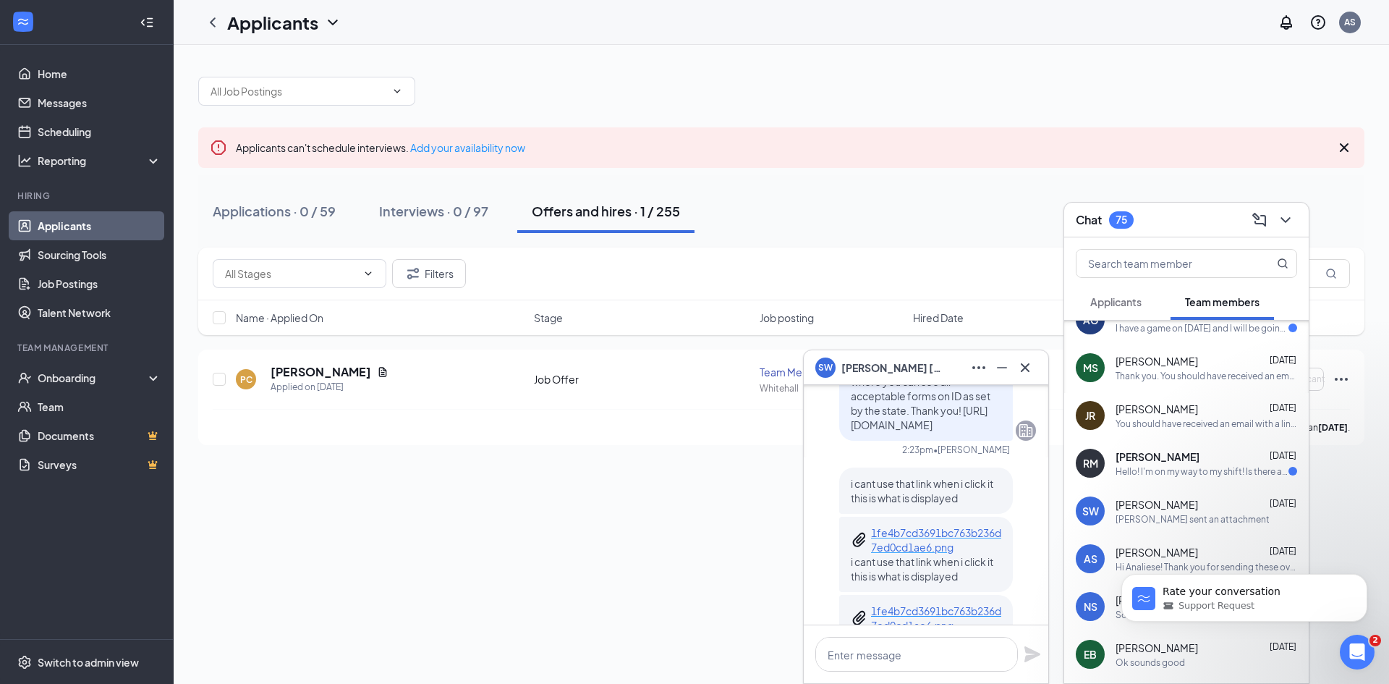
click at [919, 536] on p "1fe4b7cd3691bc763b236d7ed0cd1ae6.png" at bounding box center [936, 539] width 130 height 29
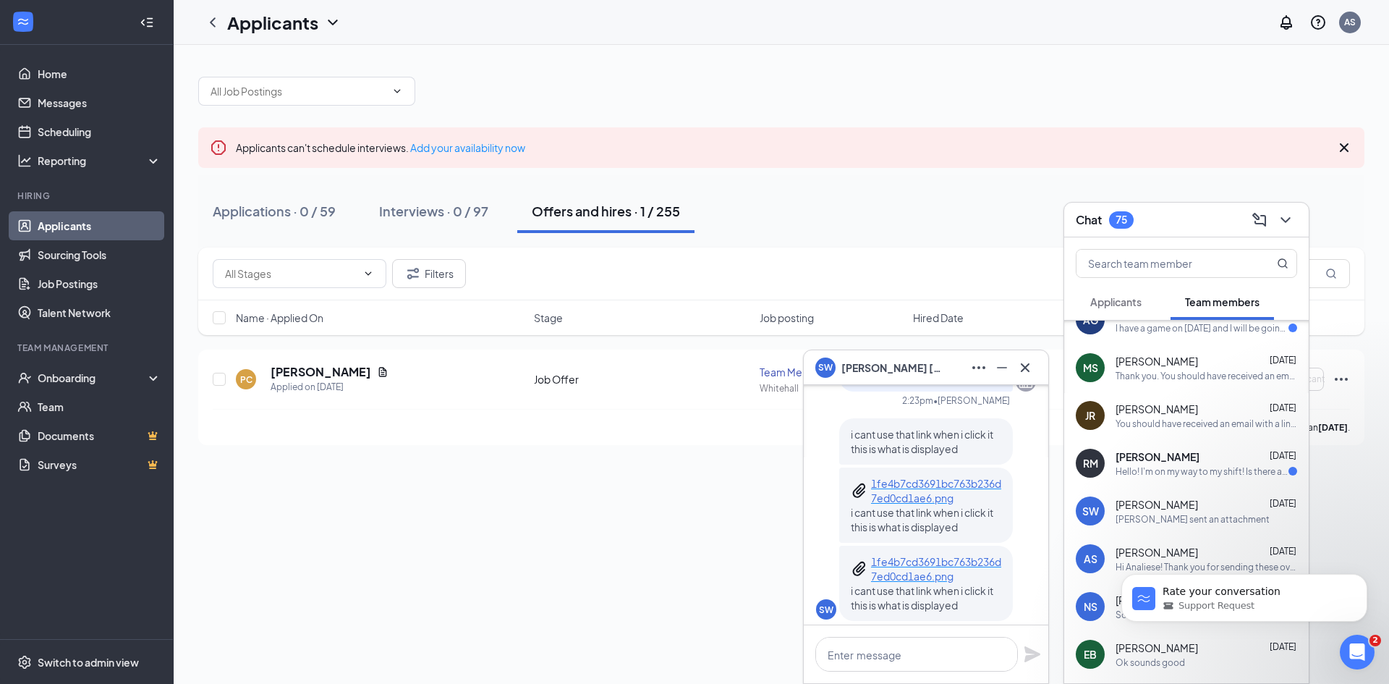
scroll to position [0, 0]
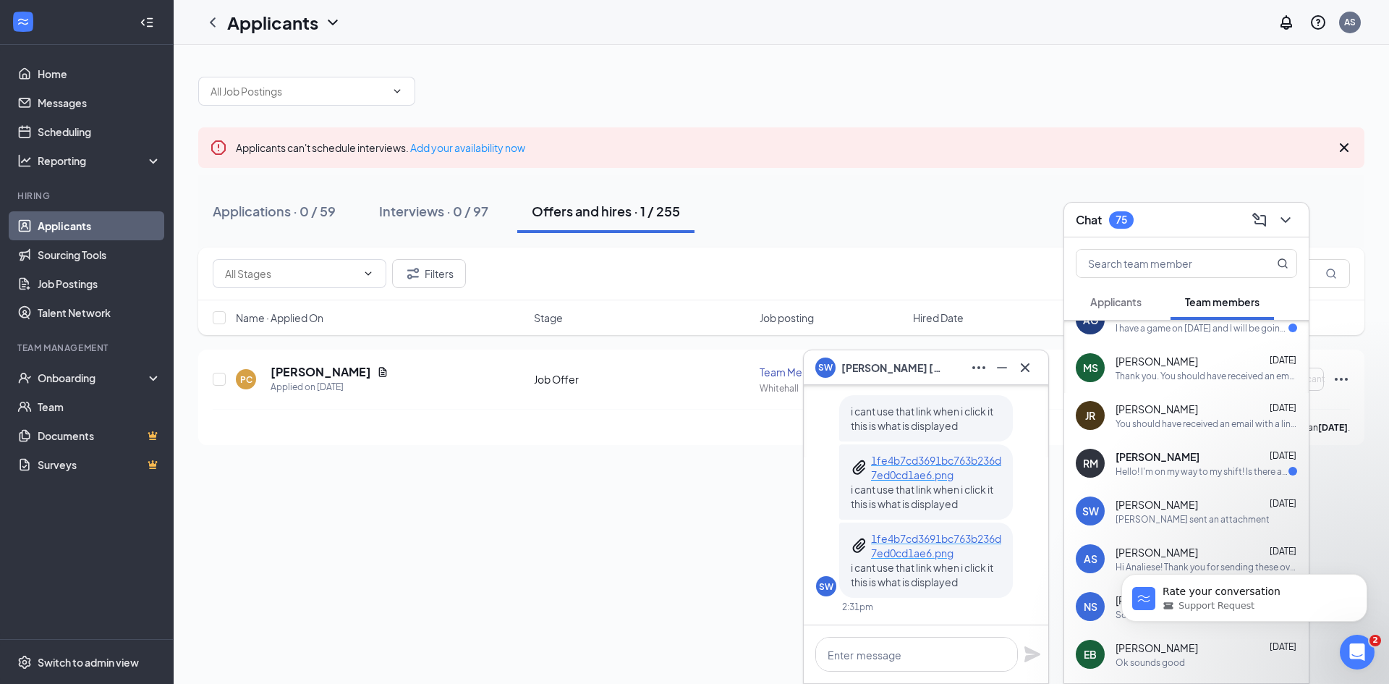
click at [907, 541] on p "1fe4b7cd3691bc763b236d7ed0cd1ae6.png" at bounding box center [936, 545] width 130 height 29
click at [909, 653] on textarea at bounding box center [916, 654] width 203 height 35
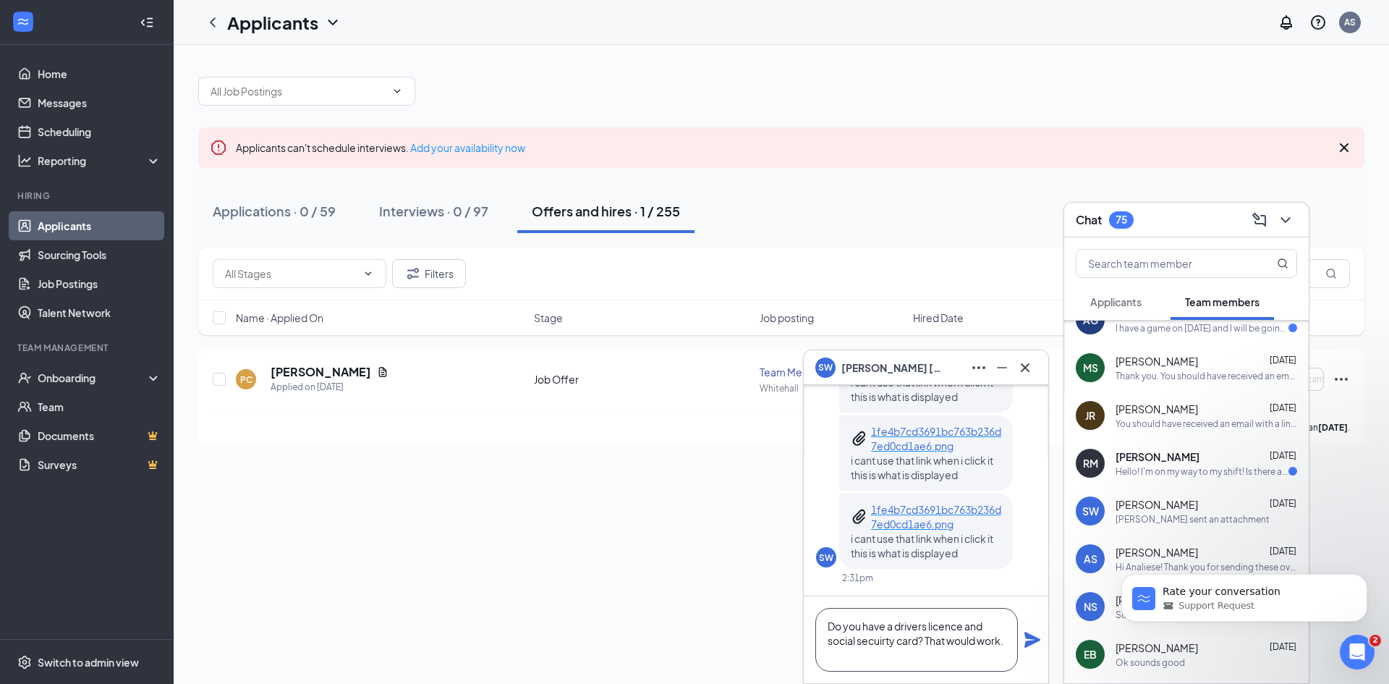
click at [962, 623] on textarea "Do you have a drivers licence and social secuirty card? That would work." at bounding box center [916, 640] width 203 height 64
click at [896, 637] on textarea "Do you have a drivers license or state [US_STATE] and social security card? Tha…" at bounding box center [916, 640] width 203 height 64
click at [896, 664] on textarea "Do you have a drivers license or state [US_STATE] and social security card? Tha…" at bounding box center [916, 640] width 203 height 64
type textarea "Do you have a drivers license or state [US_STATE] and social security card? Tha…"
click at [1040, 640] on icon "Plane" at bounding box center [1033, 640] width 16 height 16
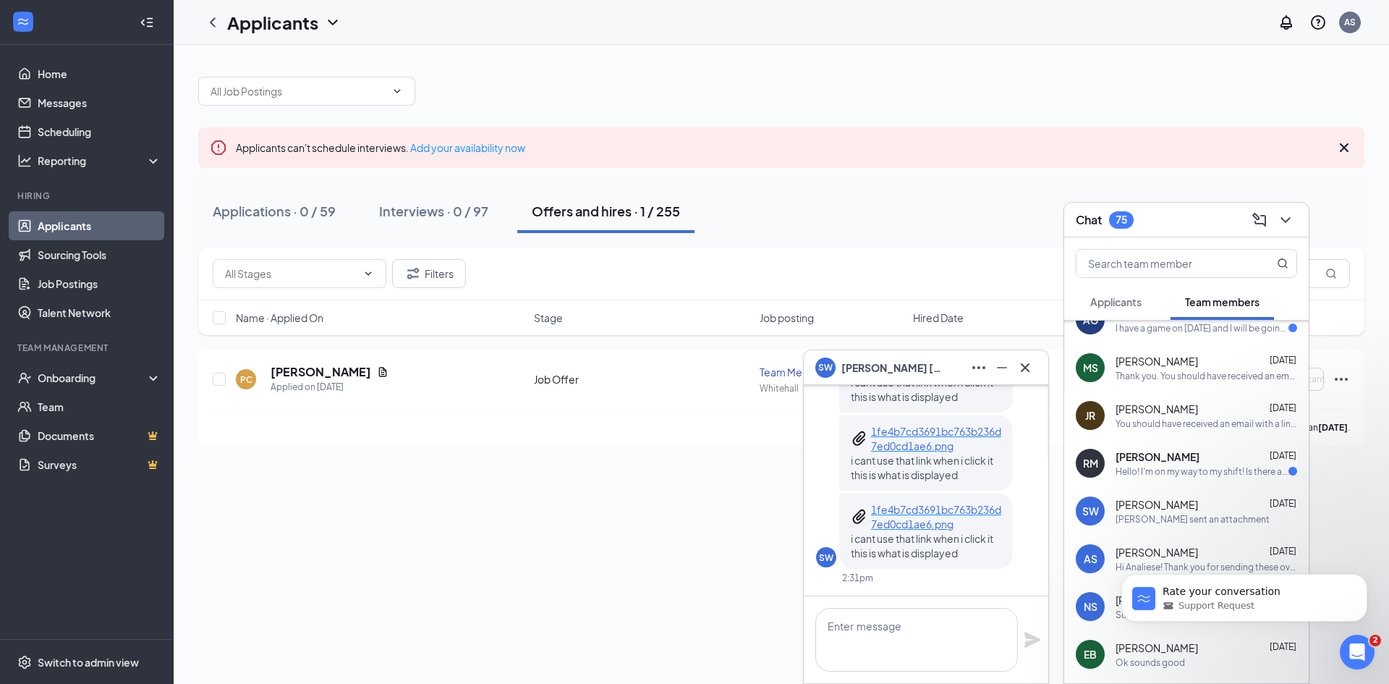
scroll to position [0, 0]
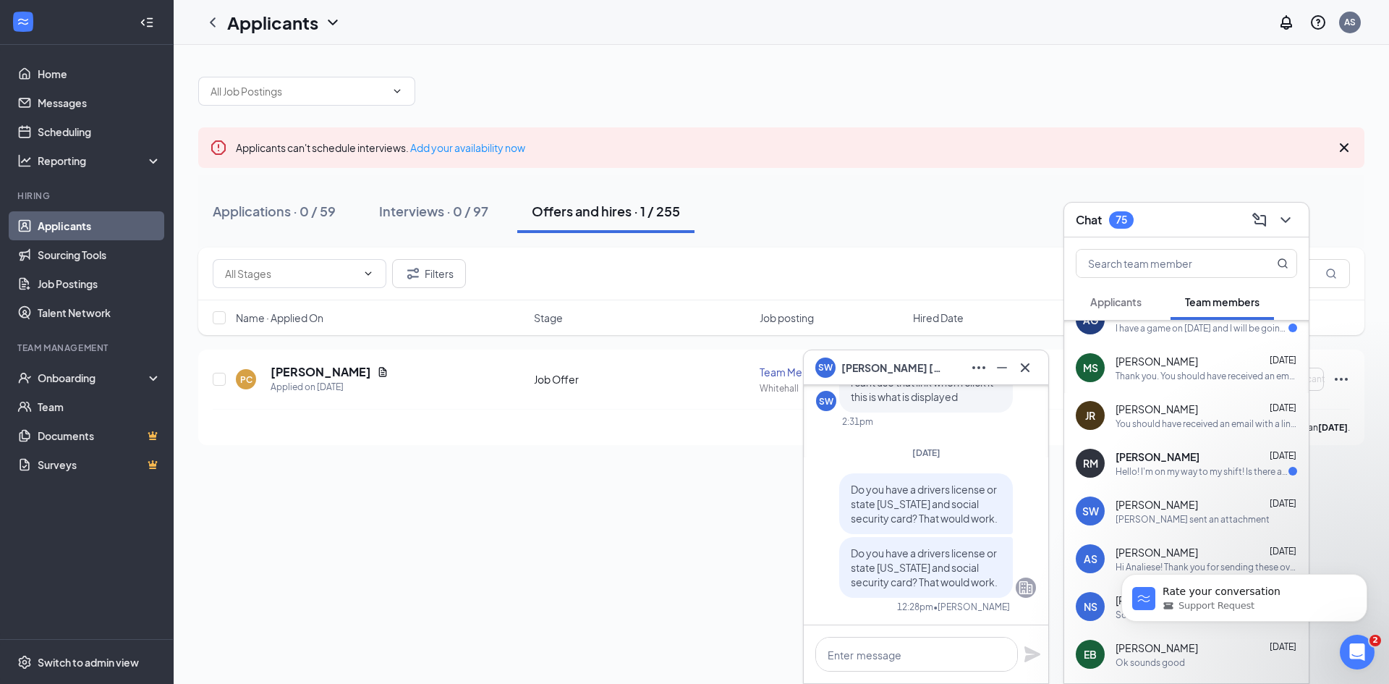
click at [1137, 458] on span "[PERSON_NAME]" at bounding box center [1158, 456] width 84 height 14
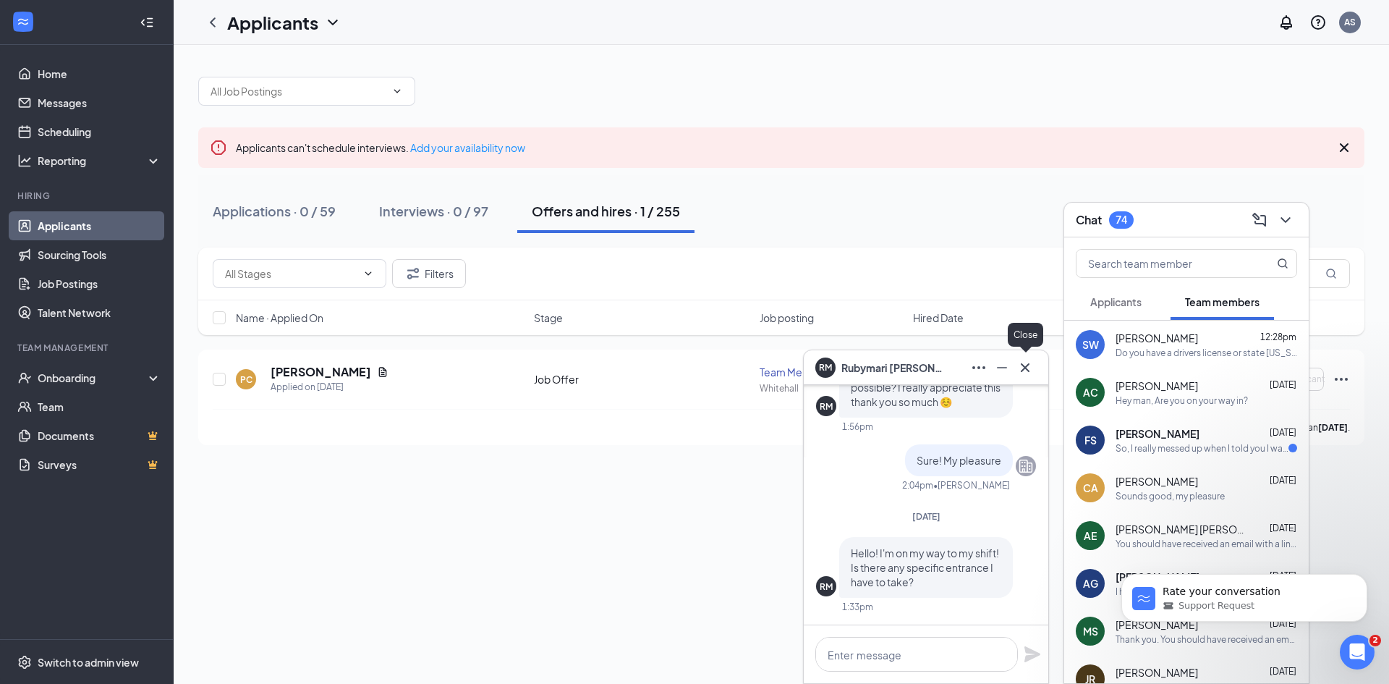
click at [1030, 365] on icon "Cross" at bounding box center [1025, 367] width 17 height 17
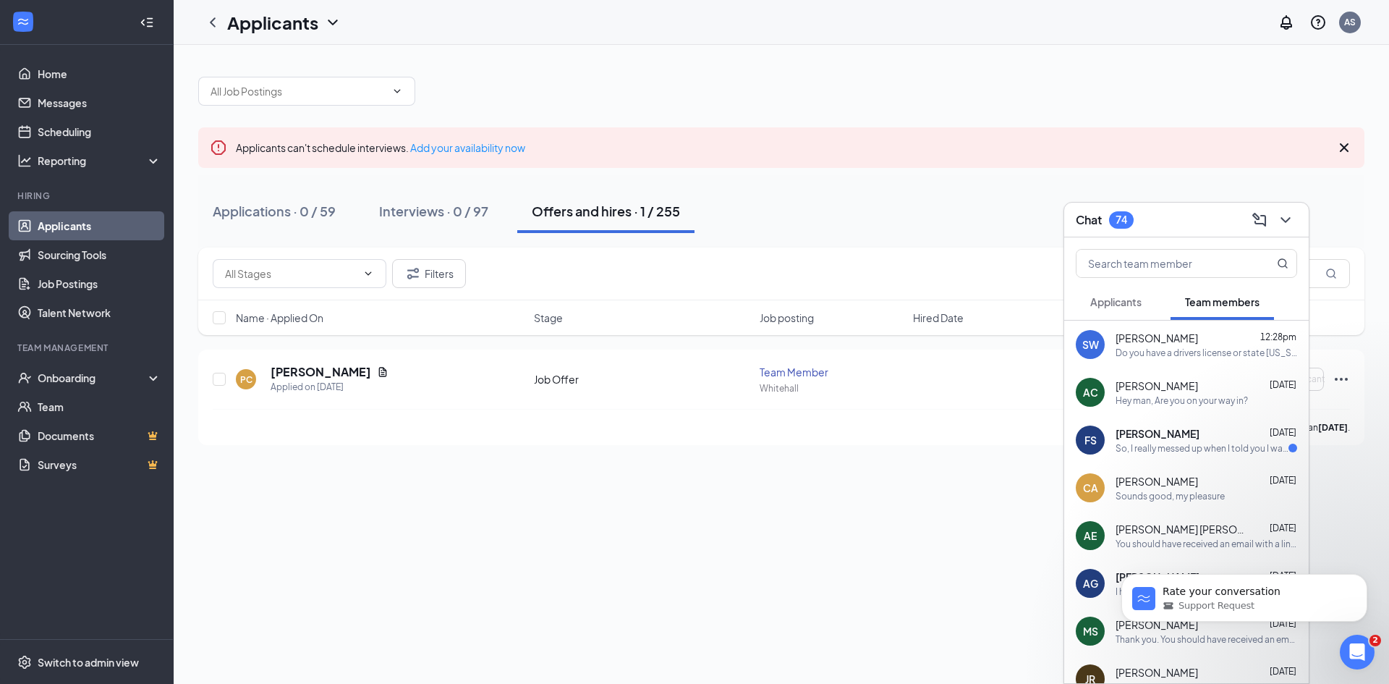
click at [1156, 449] on div "So, I really messed up when I told you I was available at that time. I know you…" at bounding box center [1202, 448] width 173 height 12
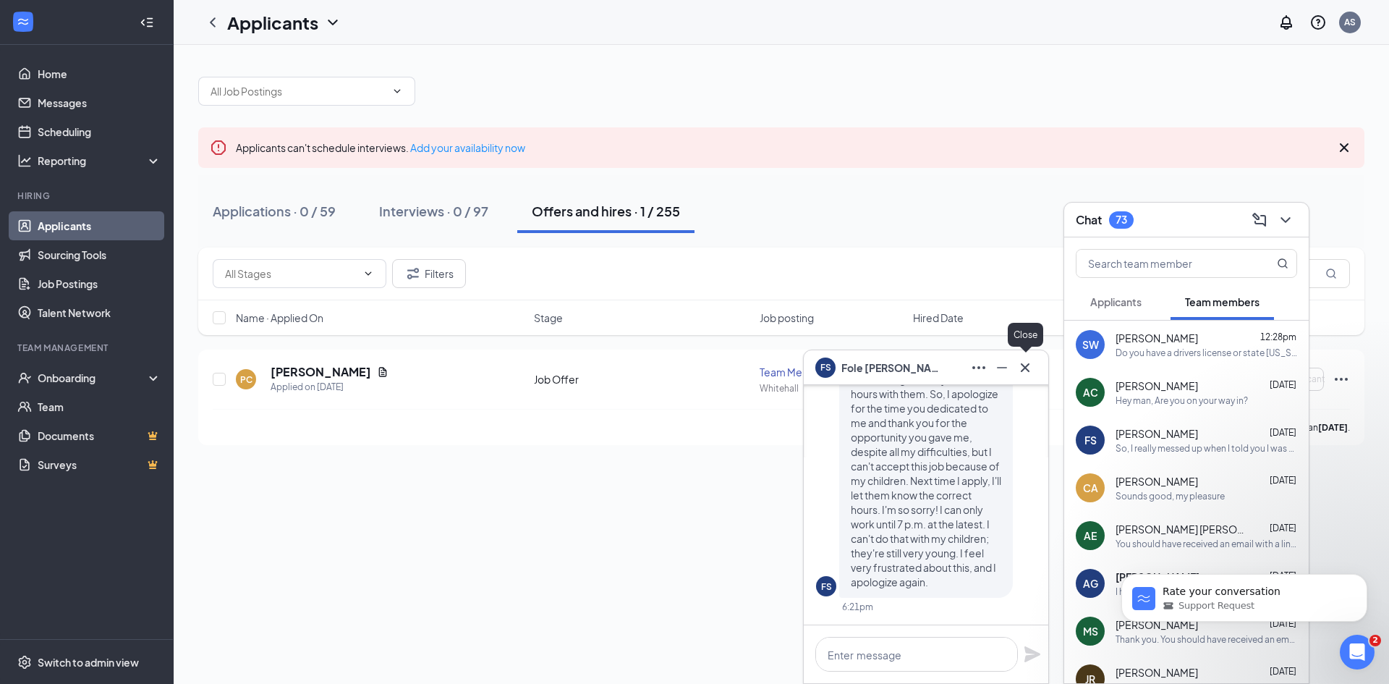
click at [1032, 368] on icon "Cross" at bounding box center [1025, 367] width 17 height 17
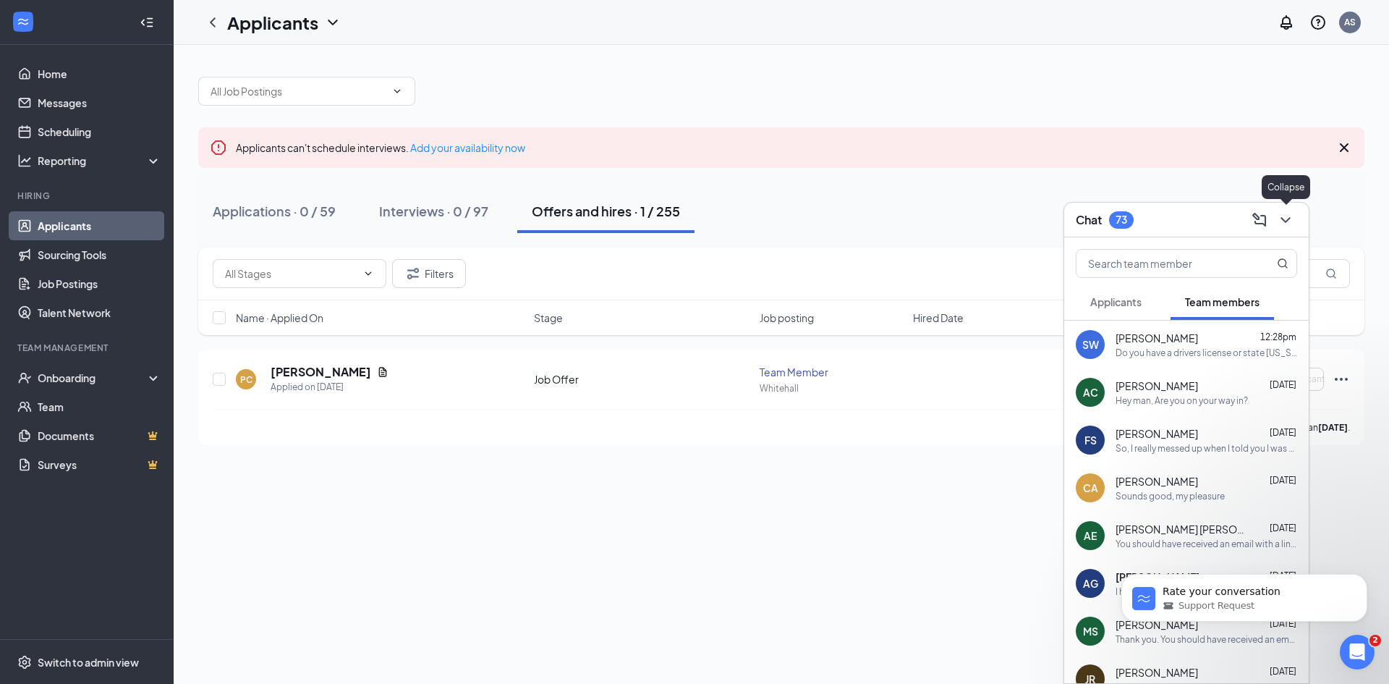
click at [1284, 211] on icon "ChevronDown" at bounding box center [1285, 219] width 17 height 17
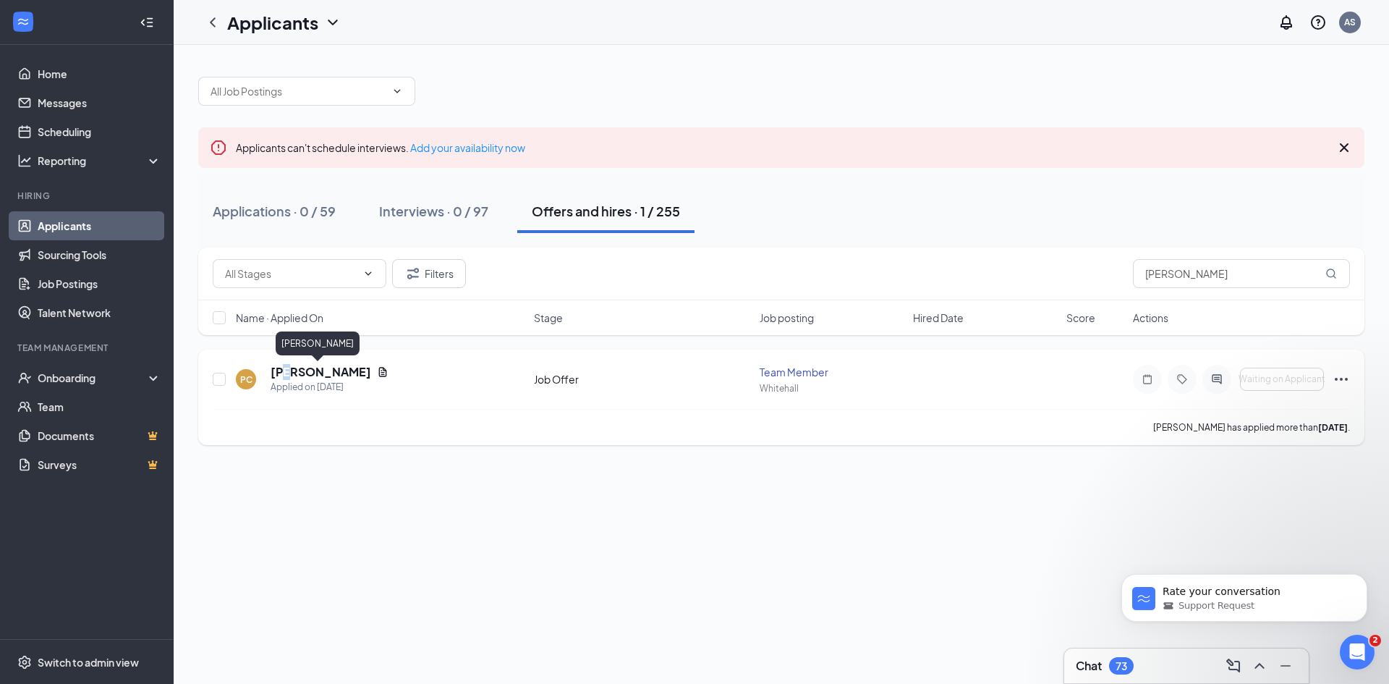
click at [293, 373] on h5 "[PERSON_NAME]" at bounding box center [321, 372] width 101 height 16
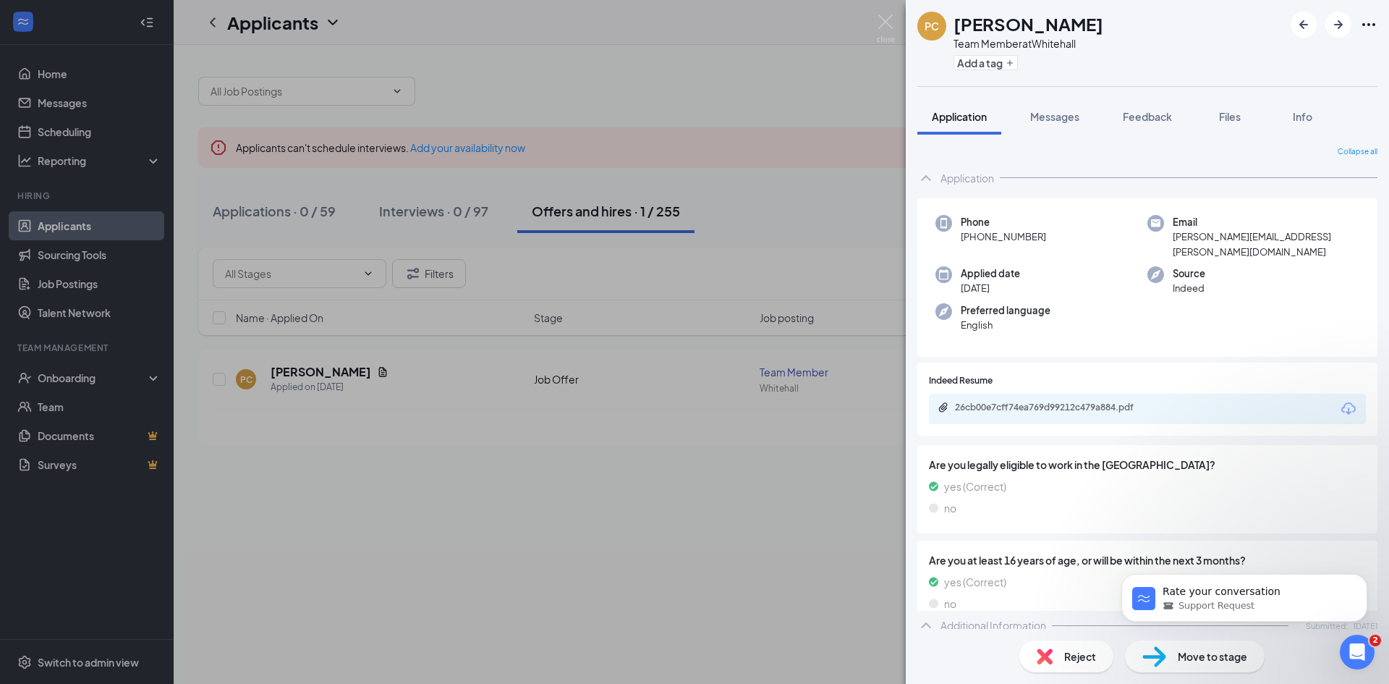
click at [876, 17] on div "PC [PERSON_NAME] Team Member at [GEOGRAPHIC_DATA] Add a tag Application Message…" at bounding box center [694, 342] width 1389 height 684
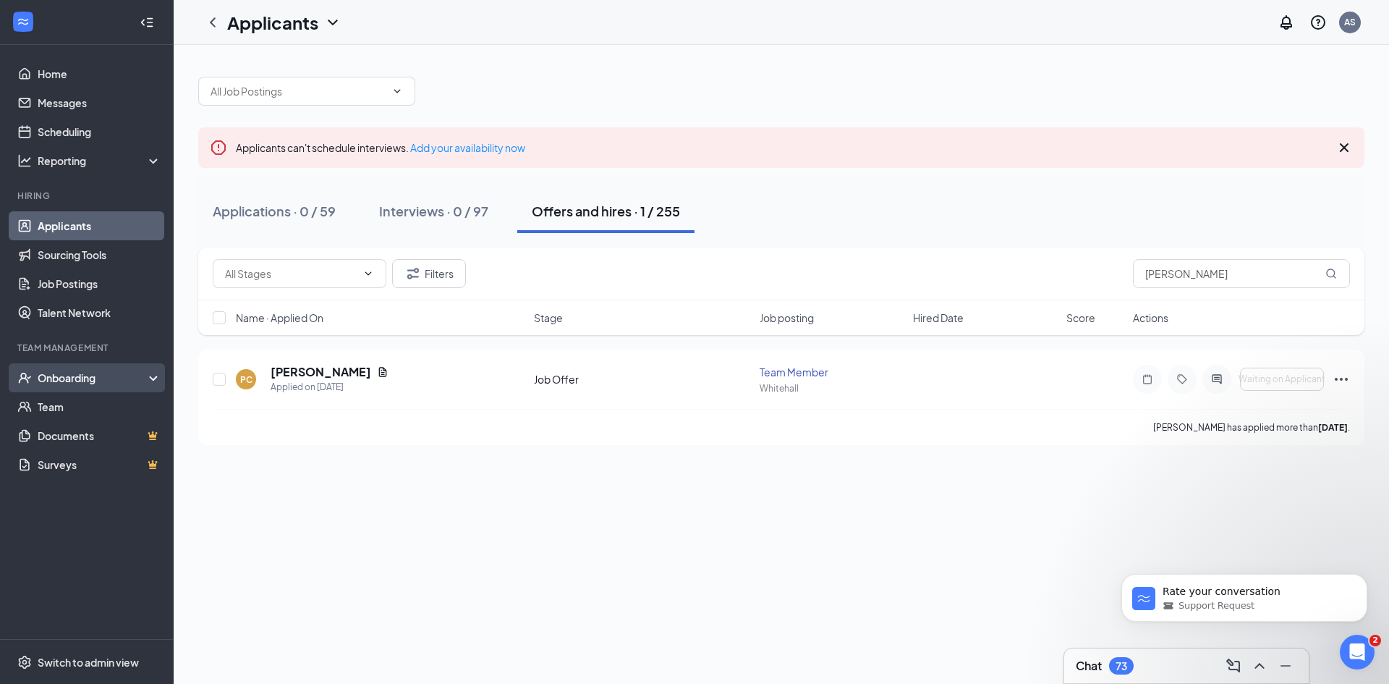
click at [80, 373] on div "Onboarding" at bounding box center [93, 377] width 111 height 14
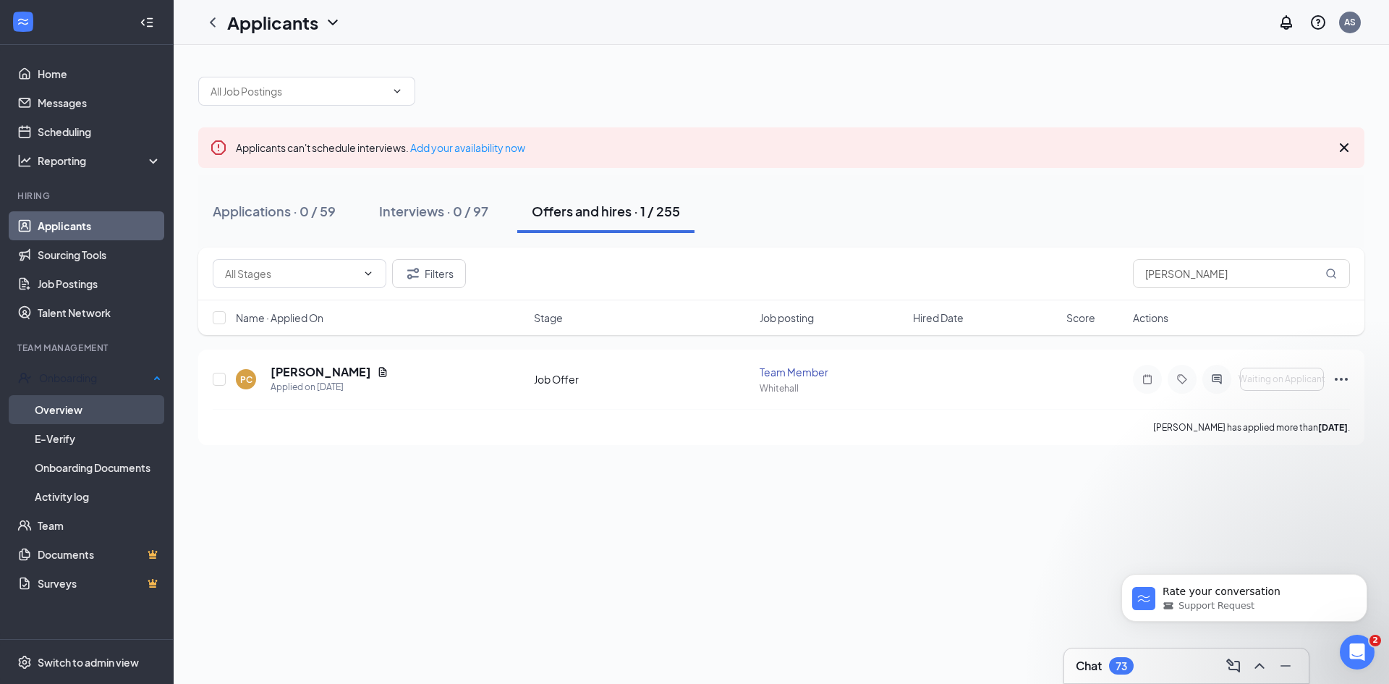
click at [93, 399] on link "Overview" at bounding box center [98, 409] width 127 height 29
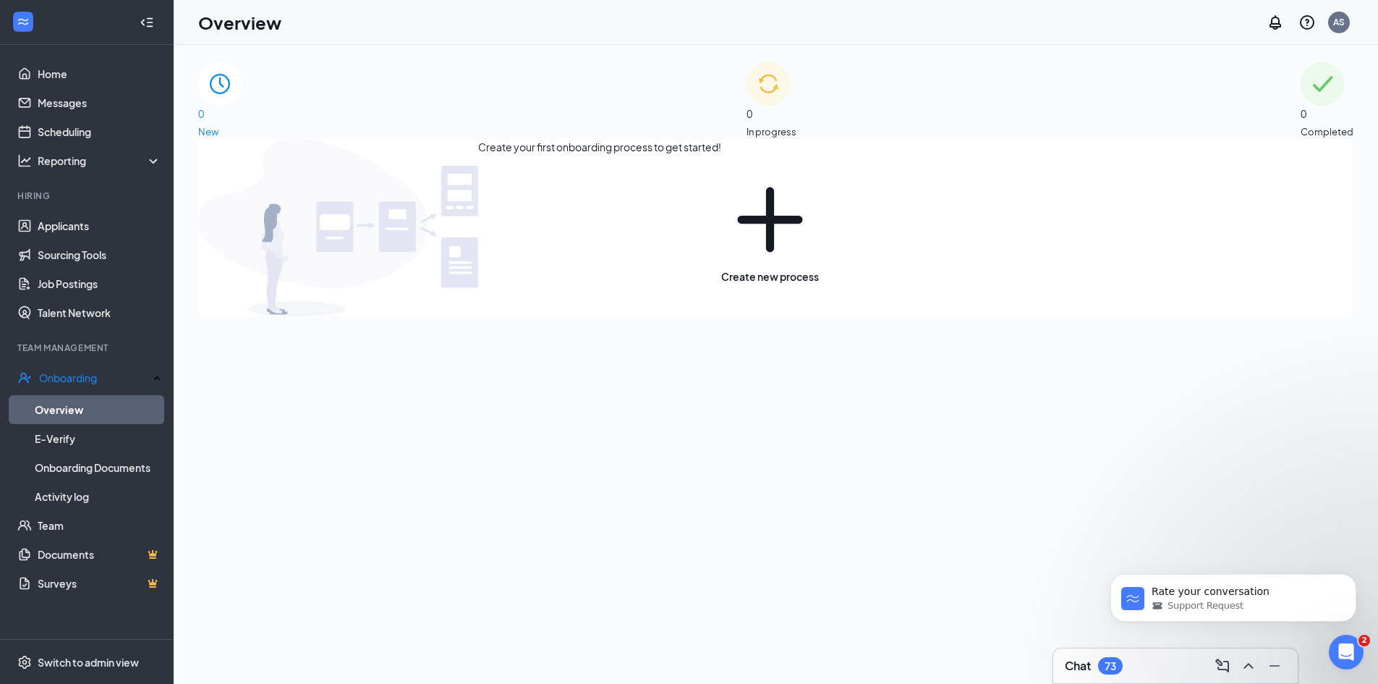
click at [1301, 106] on span "0" at bounding box center [1327, 114] width 53 height 16
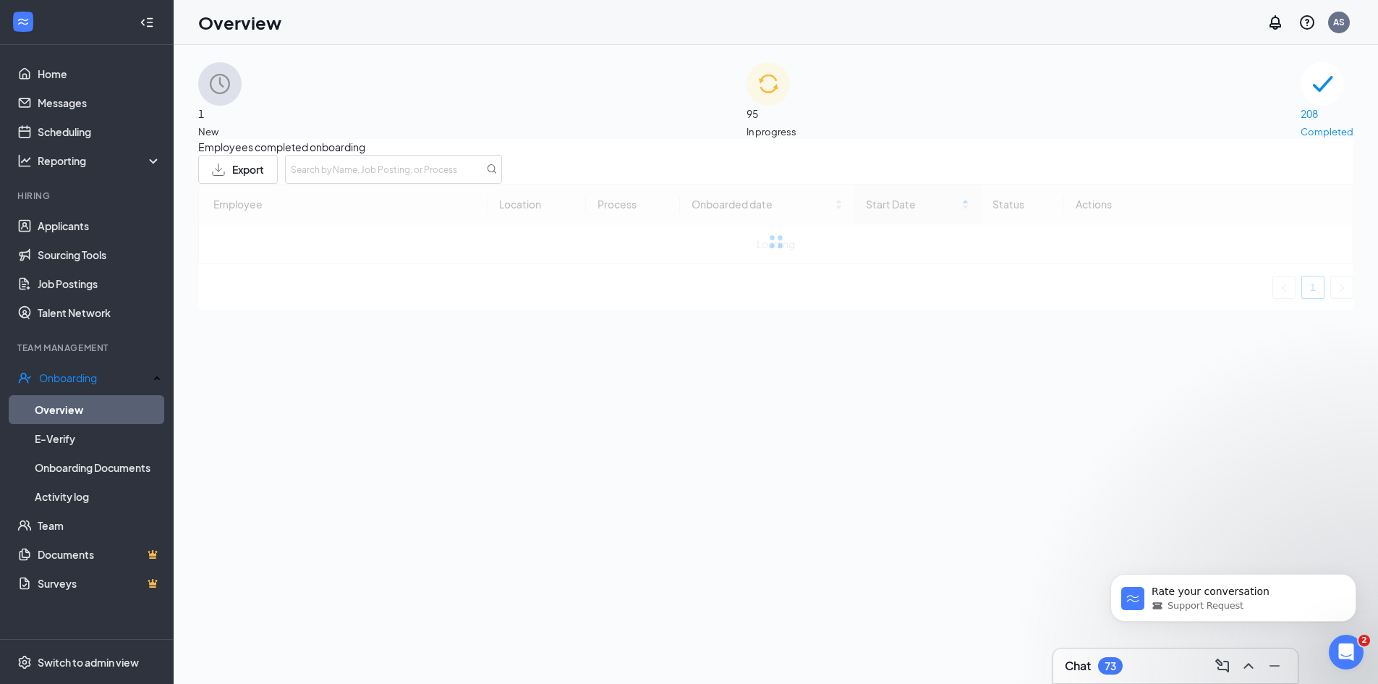
click at [797, 114] on div "95 In progress" at bounding box center [772, 100] width 50 height 77
click at [444, 58] on div "1 New 95 In progress 208 Completed Employees in progress Employee Location Proc…" at bounding box center [776, 397] width 1205 height 704
click at [242, 122] on div "1 New" at bounding box center [219, 100] width 43 height 77
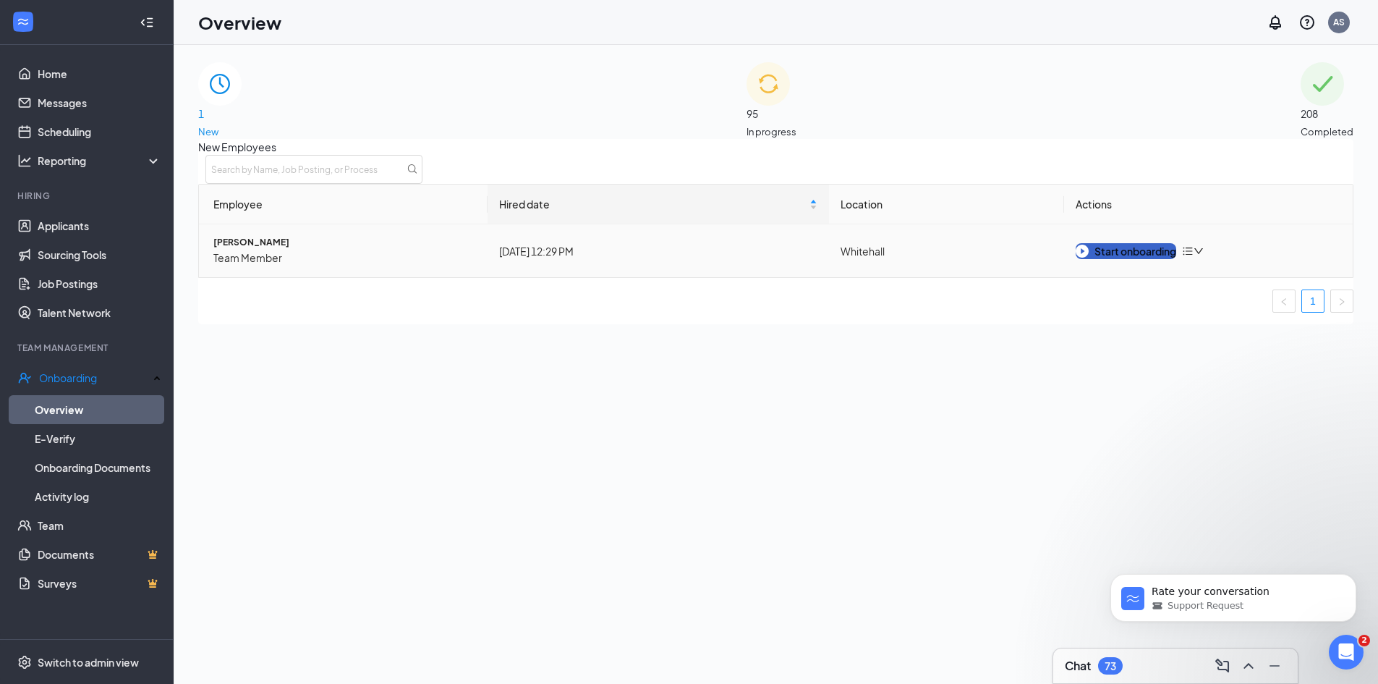
click at [1103, 259] on div "Start onboarding" at bounding box center [1126, 251] width 101 height 16
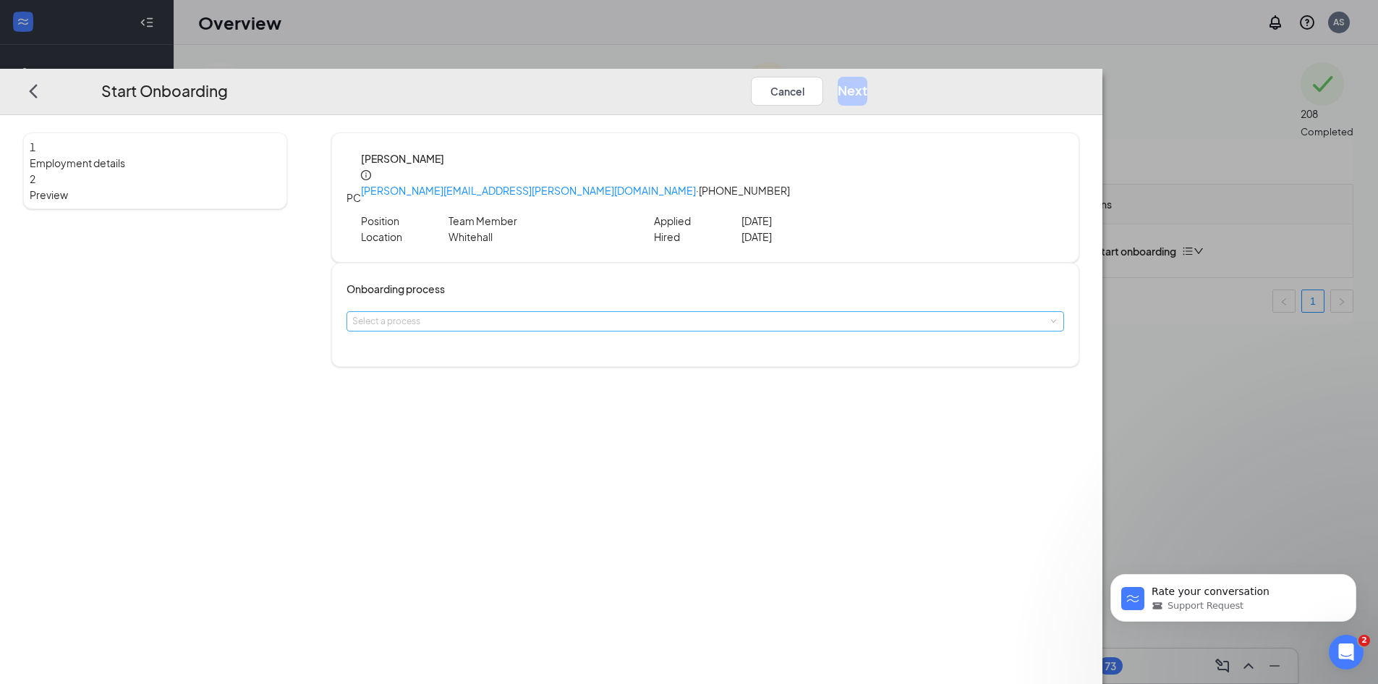
click at [670, 314] on div "Select a process" at bounding box center [702, 321] width 700 height 14
click at [569, 349] on span "Team Member Onboarding" at bounding box center [546, 346] width 110 height 11
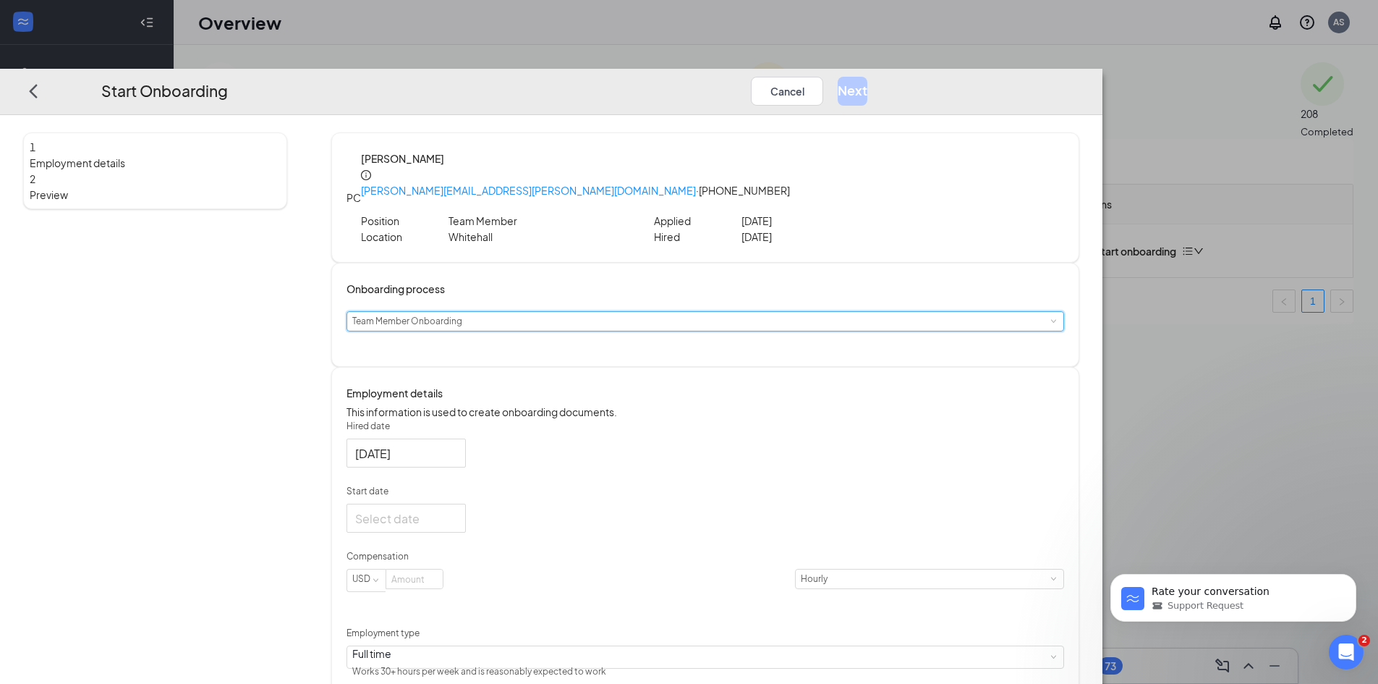
scroll to position [13, 0]
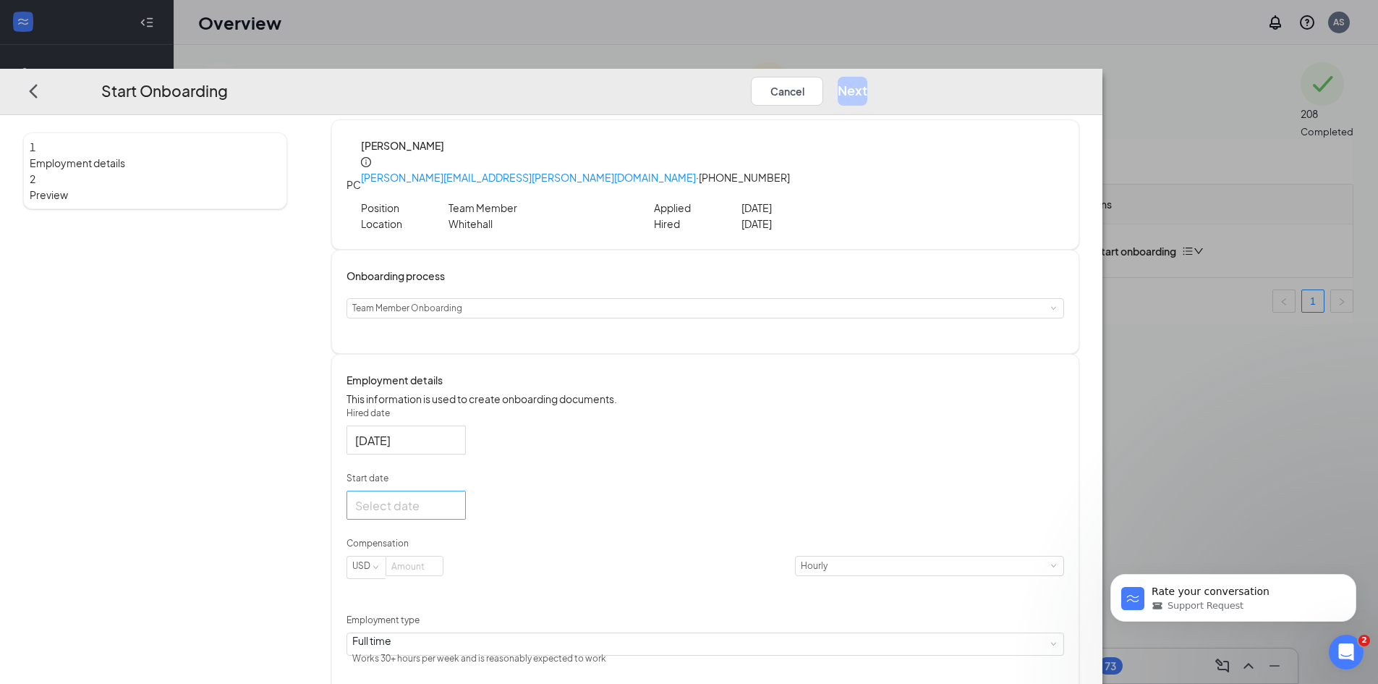
click at [457, 501] on div at bounding box center [406, 505] width 102 height 18
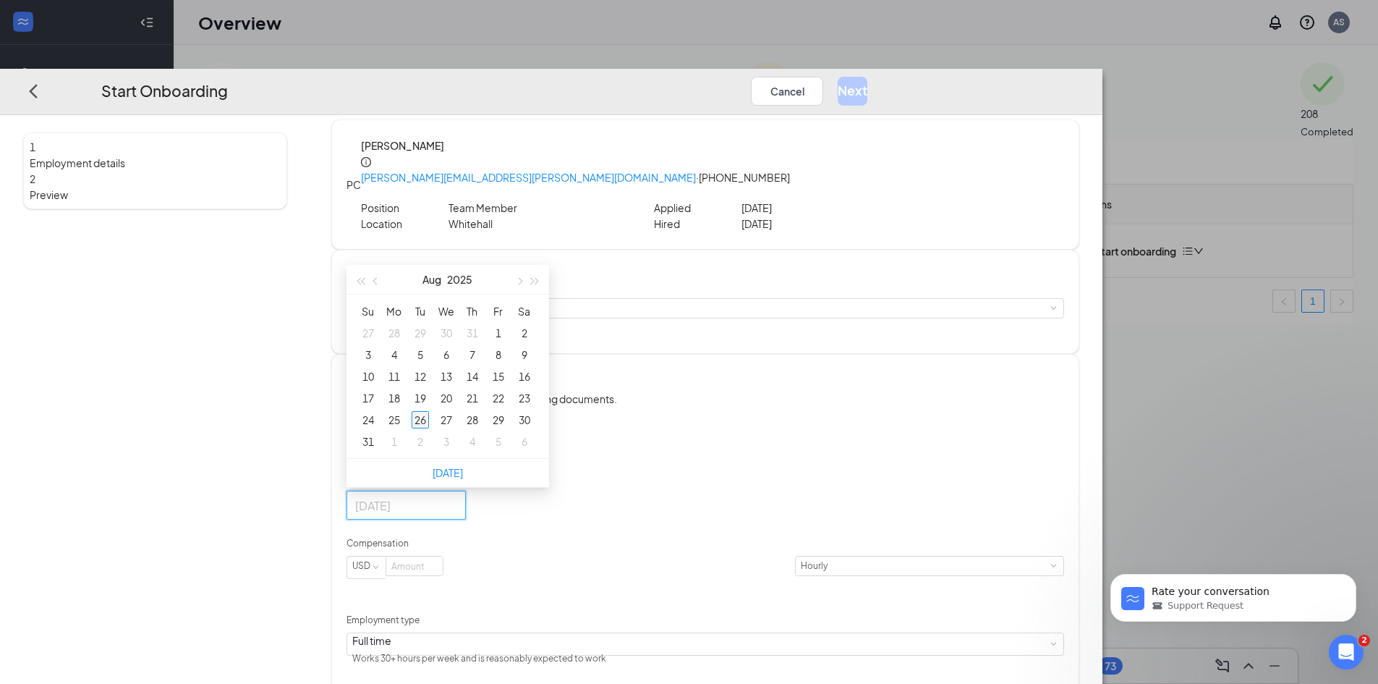
type input "[DATE]"
click at [429, 417] on div "26" at bounding box center [420, 419] width 17 height 17
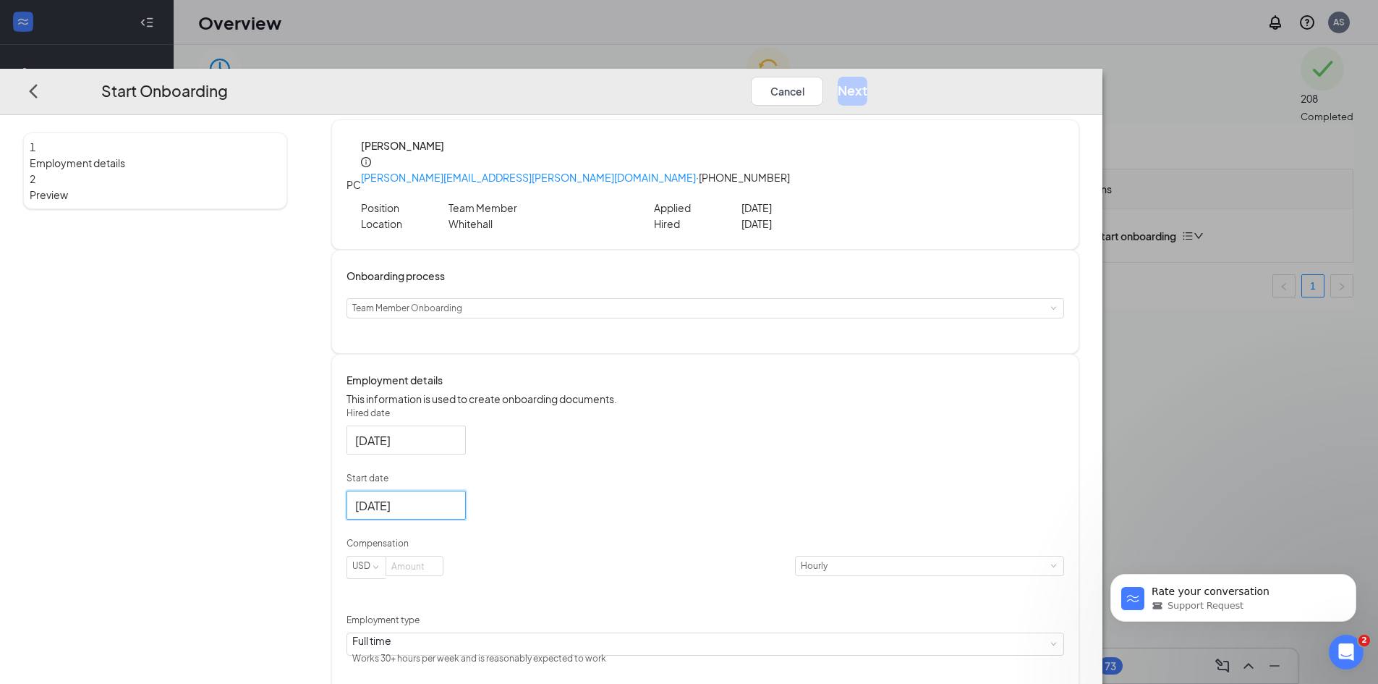
scroll to position [65, 0]
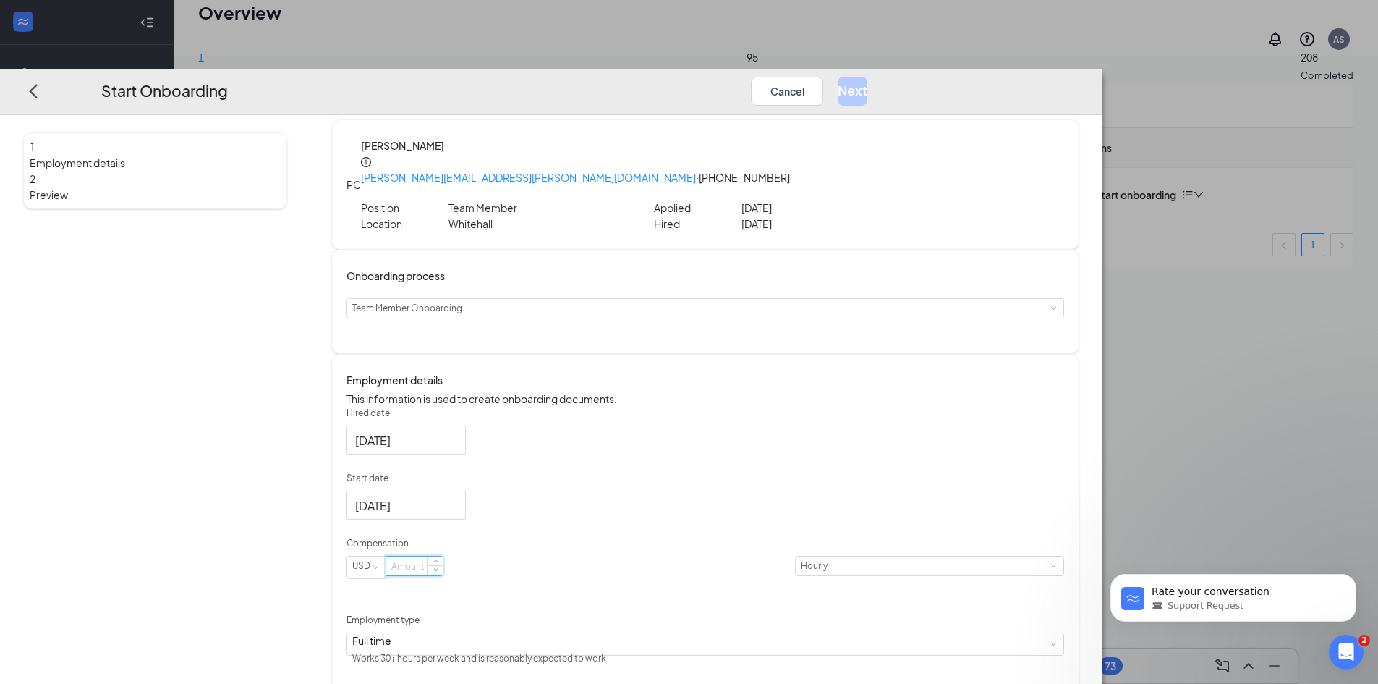
click at [443, 564] on input at bounding box center [414, 565] width 56 height 19
type input "17"
click at [698, 454] on form "Hired date [DATE] Start date [DATE] [DATE] Su Mo Tu We Th Fr Sa 27 28 29 30 31 …" at bounding box center [706, 538] width 718 height 263
click at [627, 633] on div "Full time Works 30+ hours per week and is reasonably expected to work" at bounding box center [705, 644] width 706 height 22
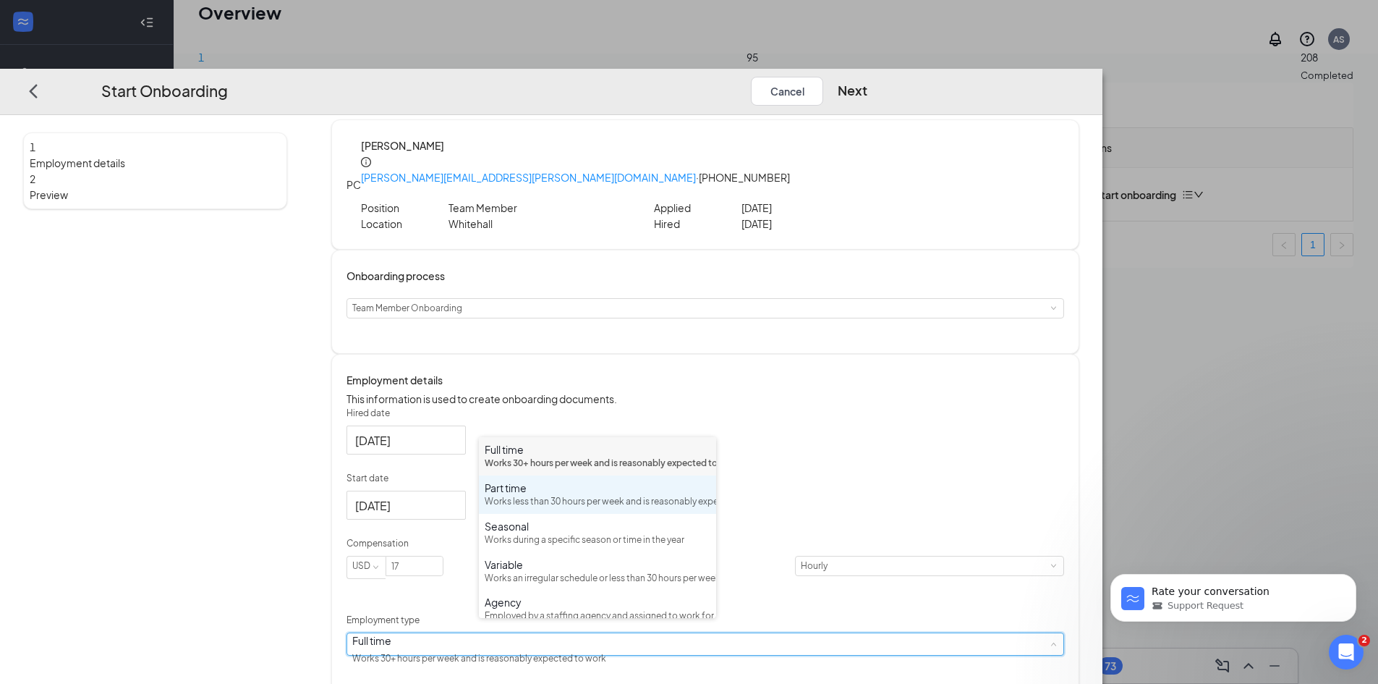
click at [532, 509] on div "Works less than 30 hours per week and is reasonably expected to work" at bounding box center [598, 502] width 226 height 14
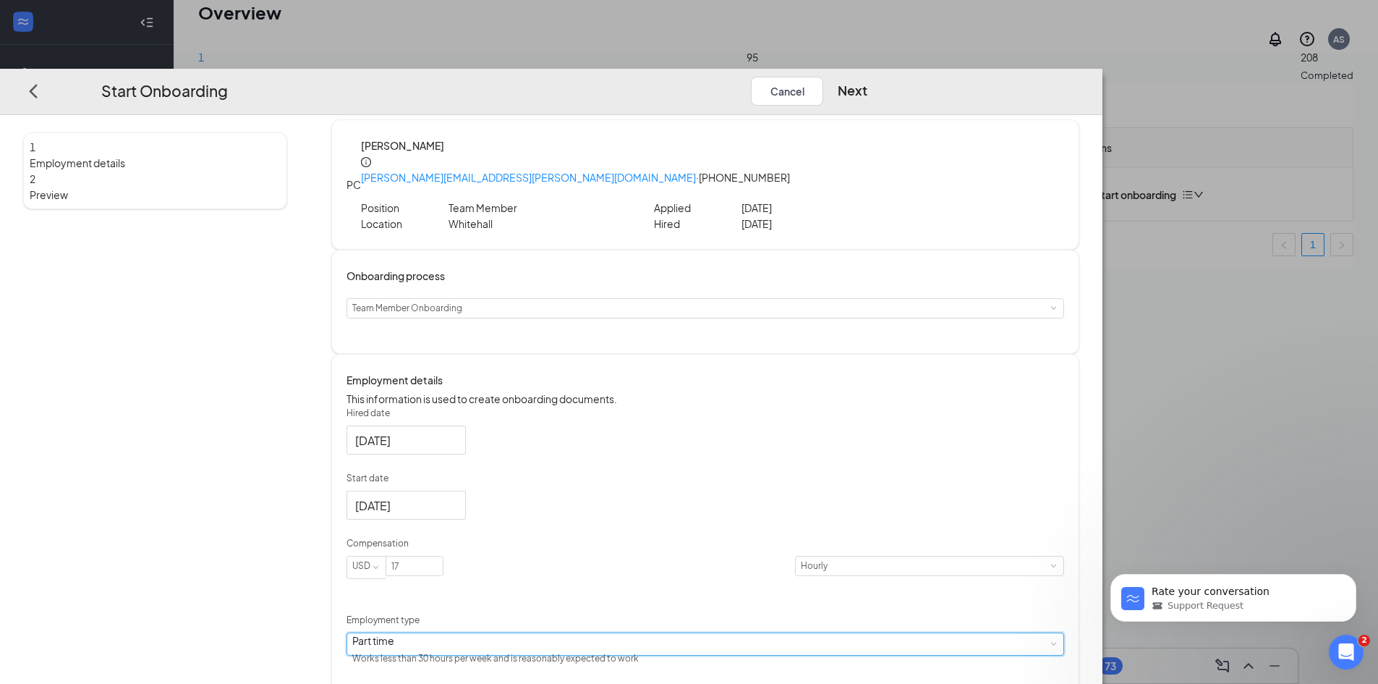
click at [917, 429] on div "Hired date [DATE] Start date [DATE] [DATE] Su Mo Tu We Th Fr Sa 27 28 29 30 31 …" at bounding box center [706, 538] width 718 height 263
click at [868, 76] on button "Next" at bounding box center [853, 90] width 30 height 29
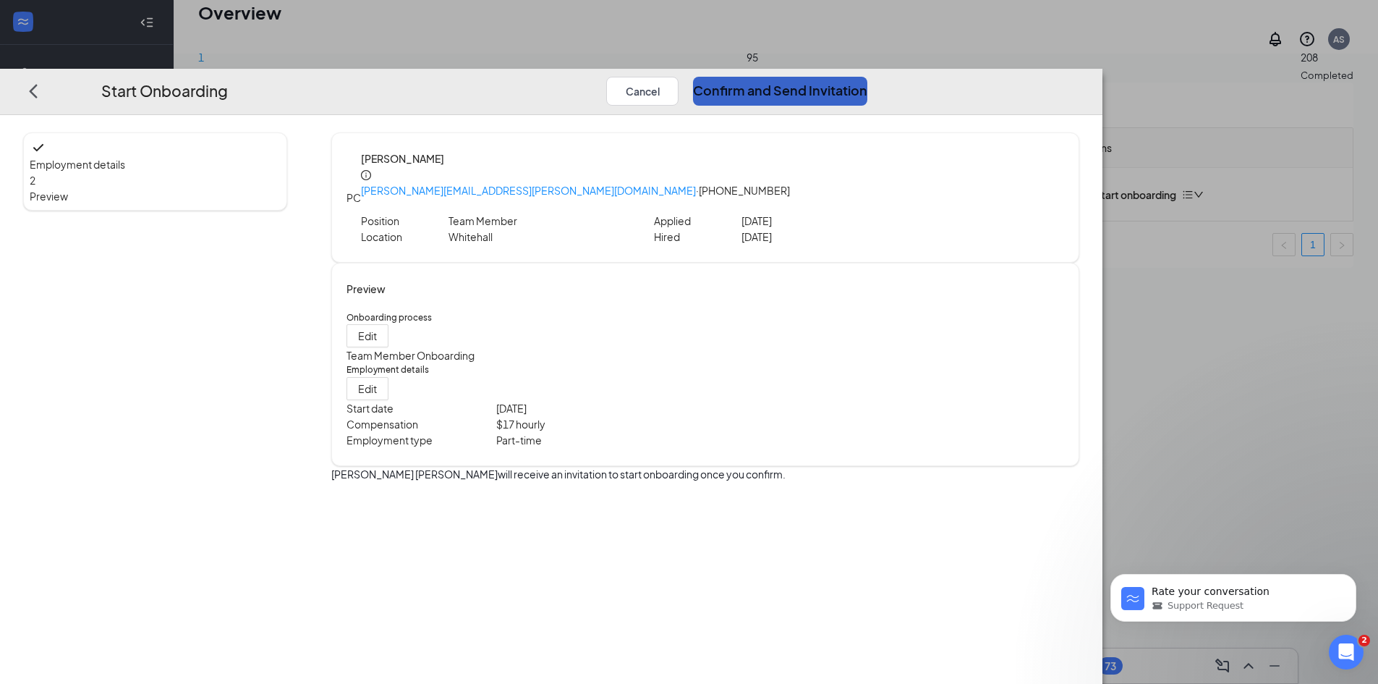
click at [868, 76] on button "Confirm and Send Invitation" at bounding box center [780, 90] width 174 height 29
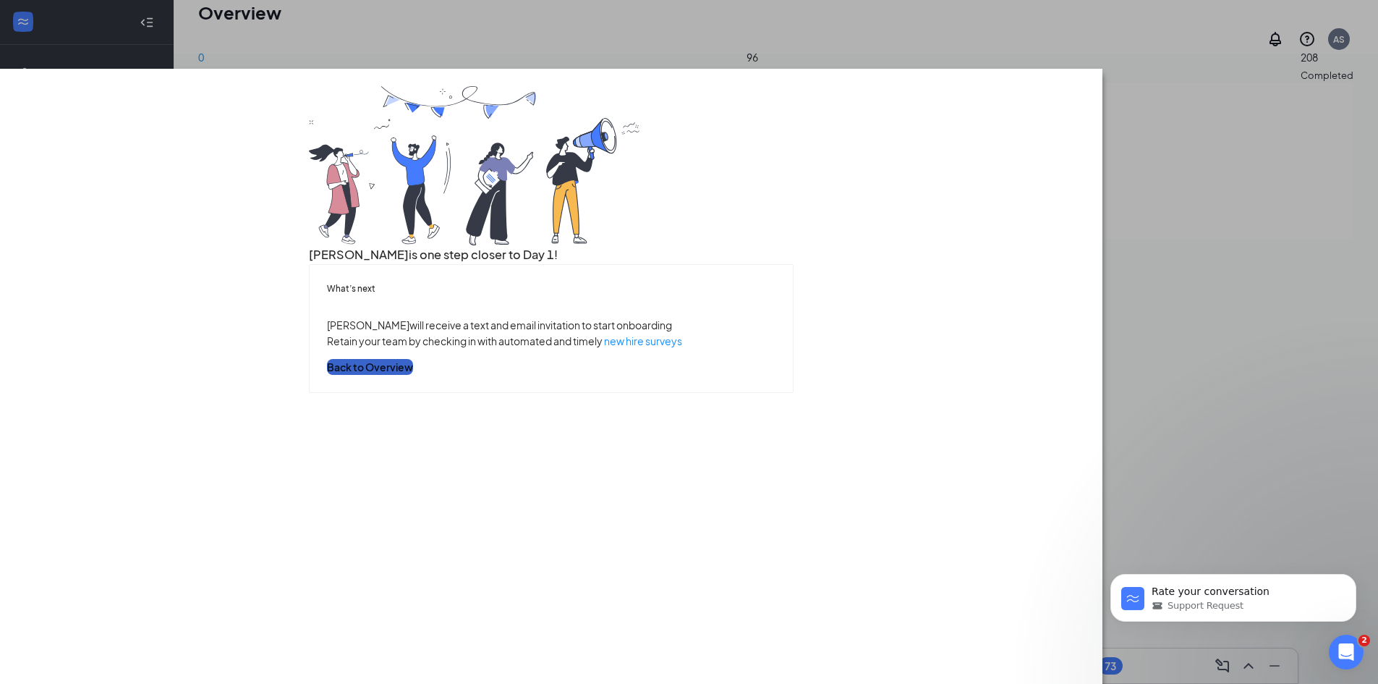
click at [413, 374] on button "Back to Overview" at bounding box center [370, 366] width 86 height 16
